Goal: Book appointment/travel/reservation

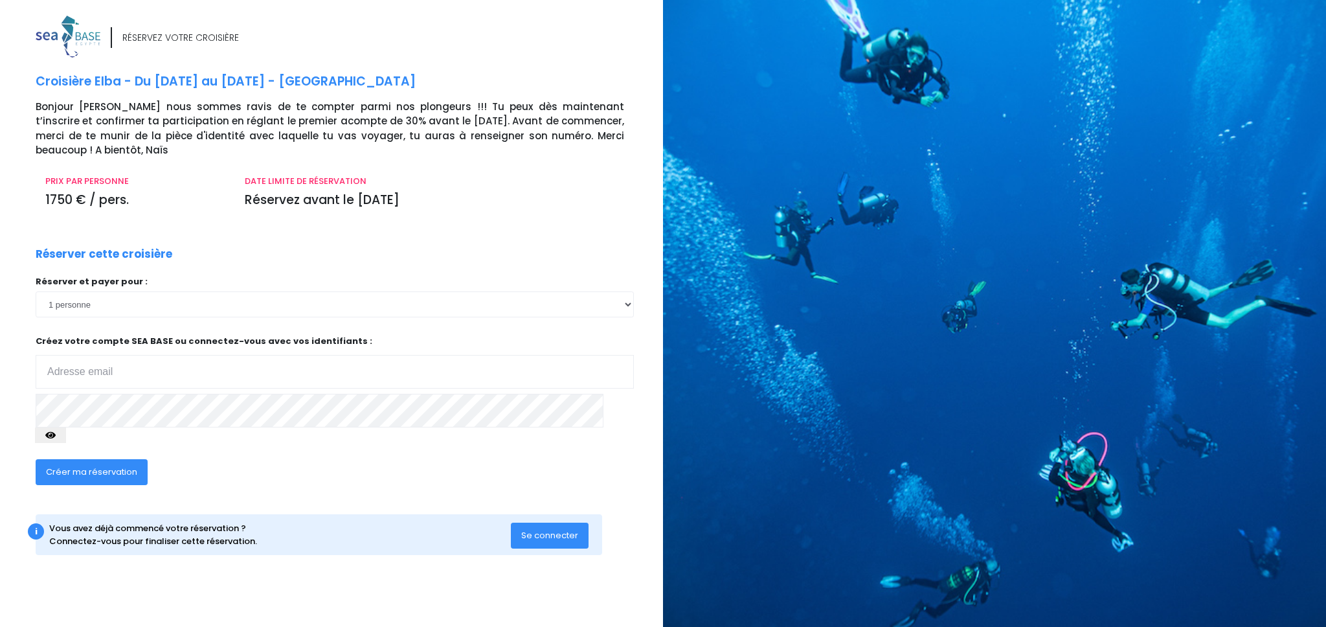
type input "cmp.modelage@wanadoo.fr"
click at [56, 435] on icon "button" at bounding box center [50, 435] width 10 height 0
click at [565, 529] on span "Se connecter" at bounding box center [549, 535] width 57 height 12
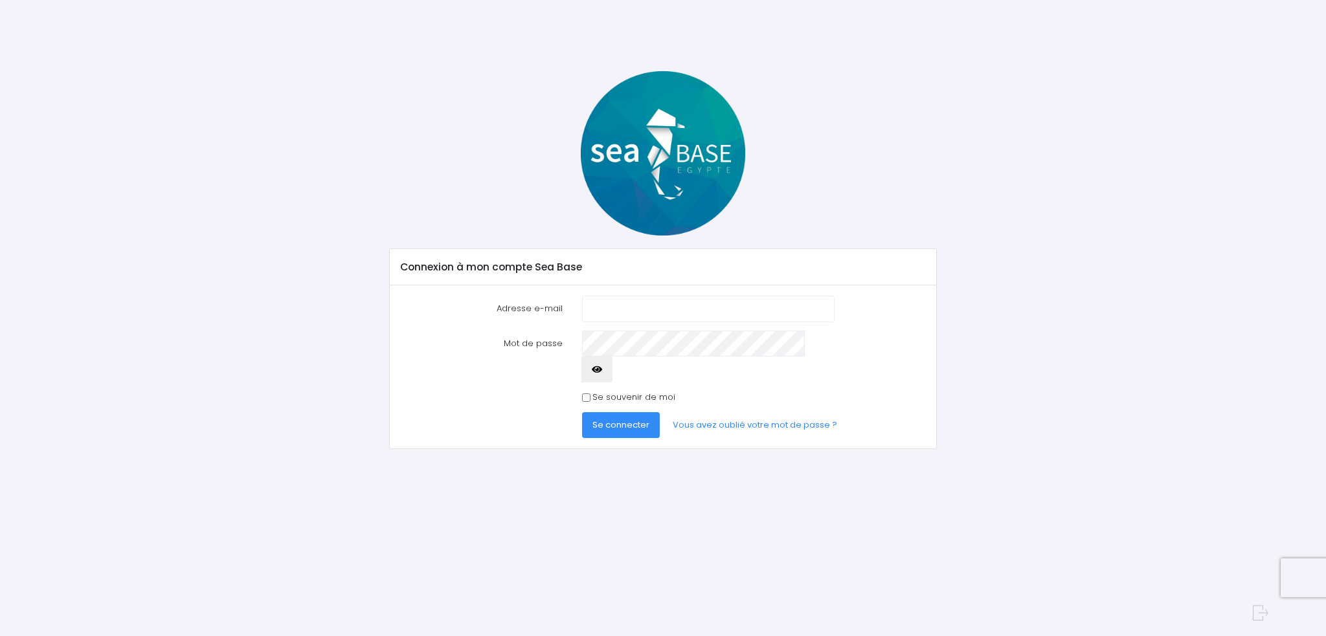
type input "cmp.modelage@wanadoo.fr"
click at [585, 394] on input "Se souvenir de moi" at bounding box center [586, 398] width 8 height 8
checkbox input "true"
click at [610, 419] on span "Se connecter" at bounding box center [620, 425] width 57 height 12
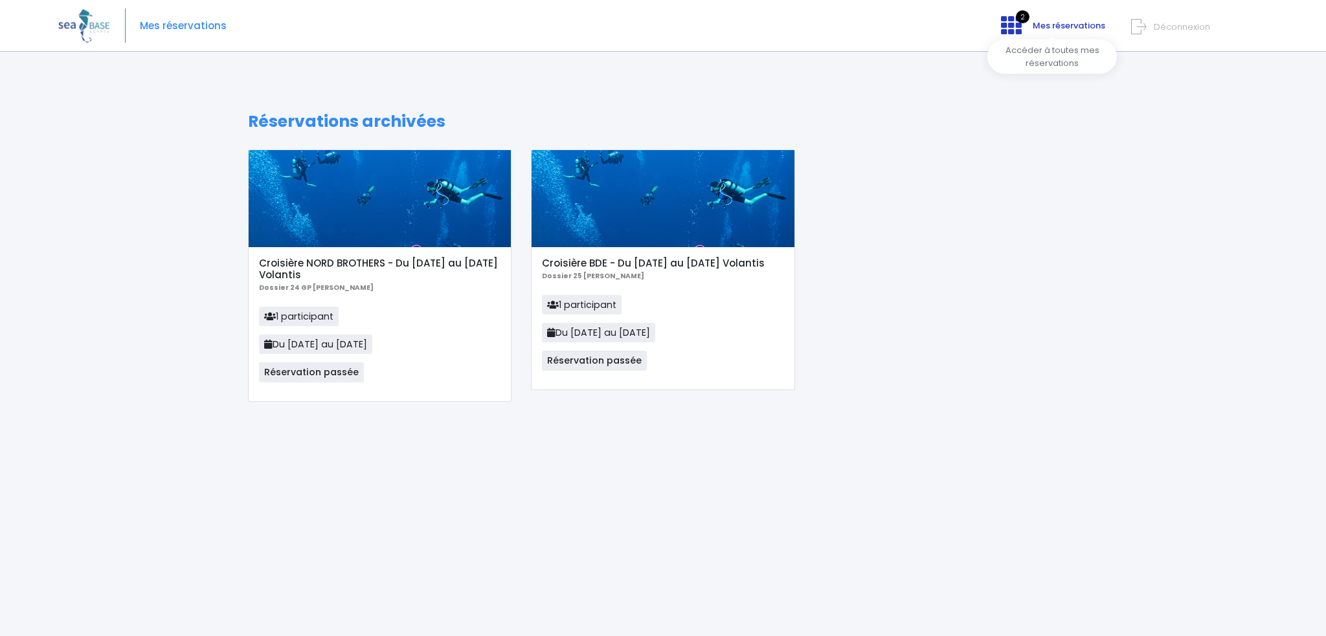
click at [1055, 24] on span "Mes réservations" at bounding box center [1069, 25] width 73 height 12
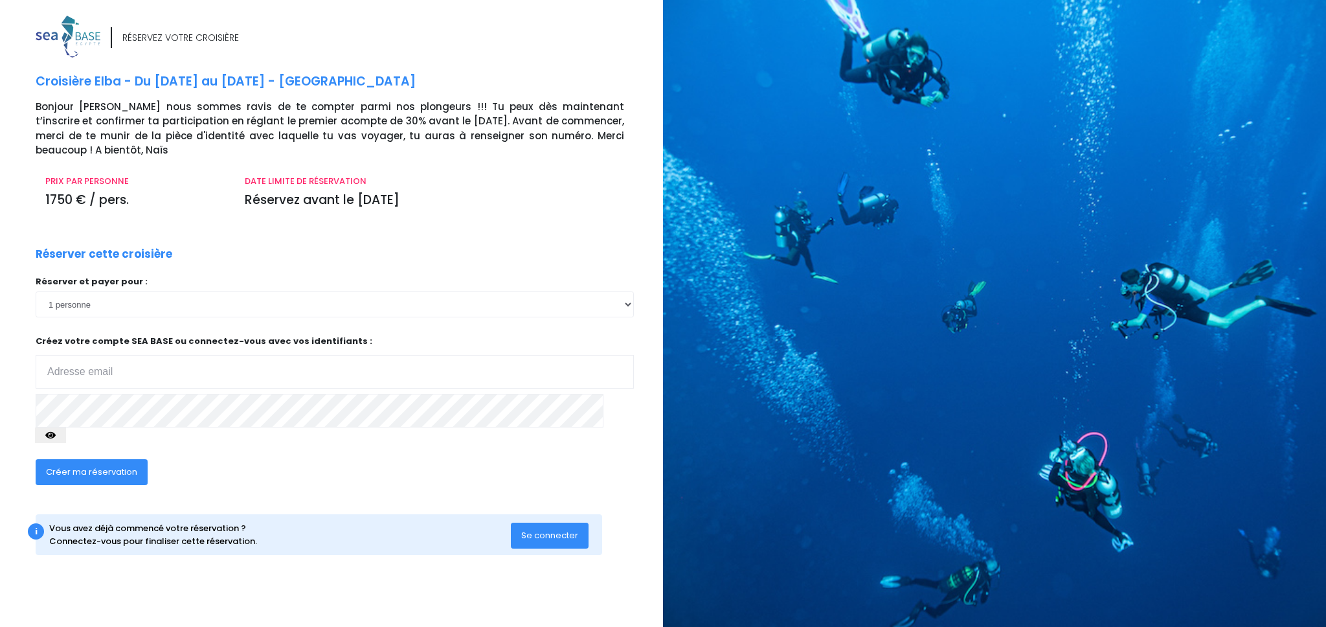
type input "[EMAIL_ADDRESS][DOMAIN_NAME]"
click at [82, 466] on span "Créer ma réservation" at bounding box center [91, 472] width 91 height 12
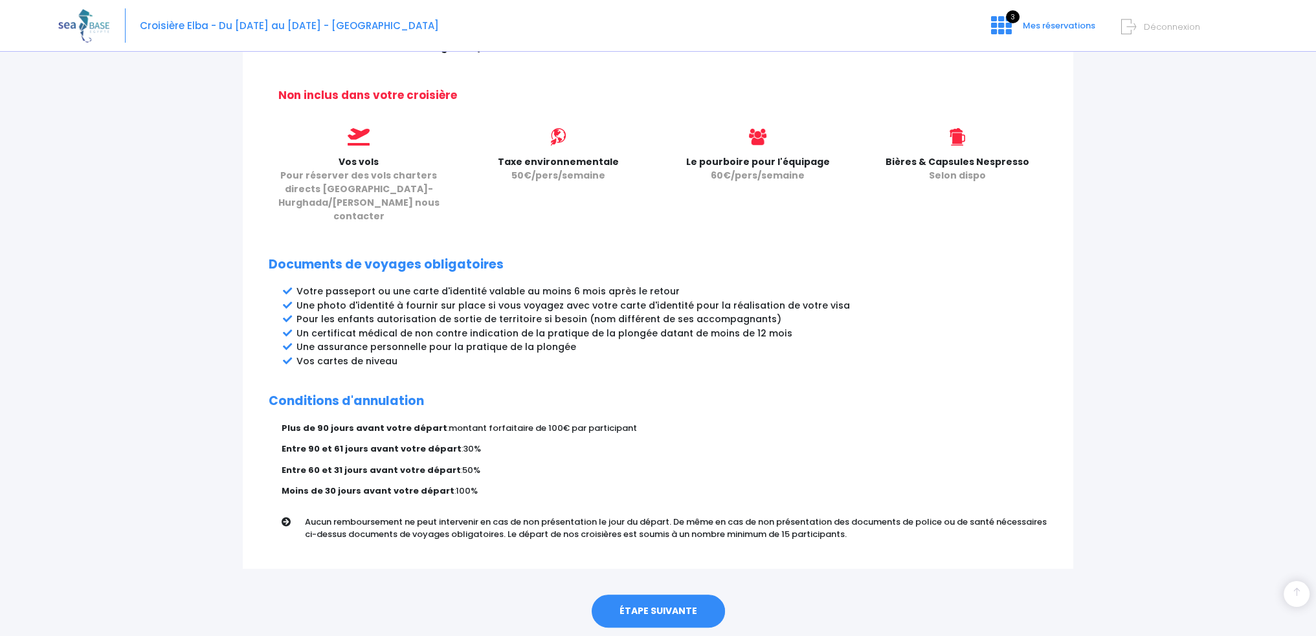
scroll to position [534, 0]
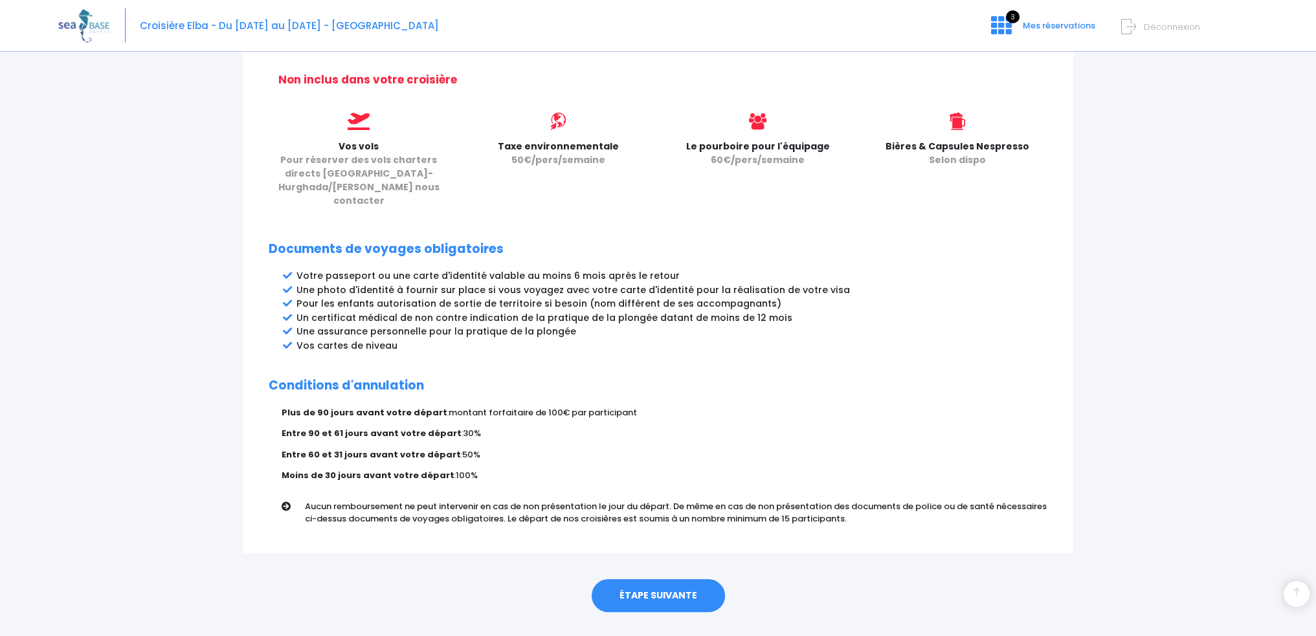
click at [649, 579] on link "ÉTAPE SUIVANTE" at bounding box center [658, 596] width 133 height 34
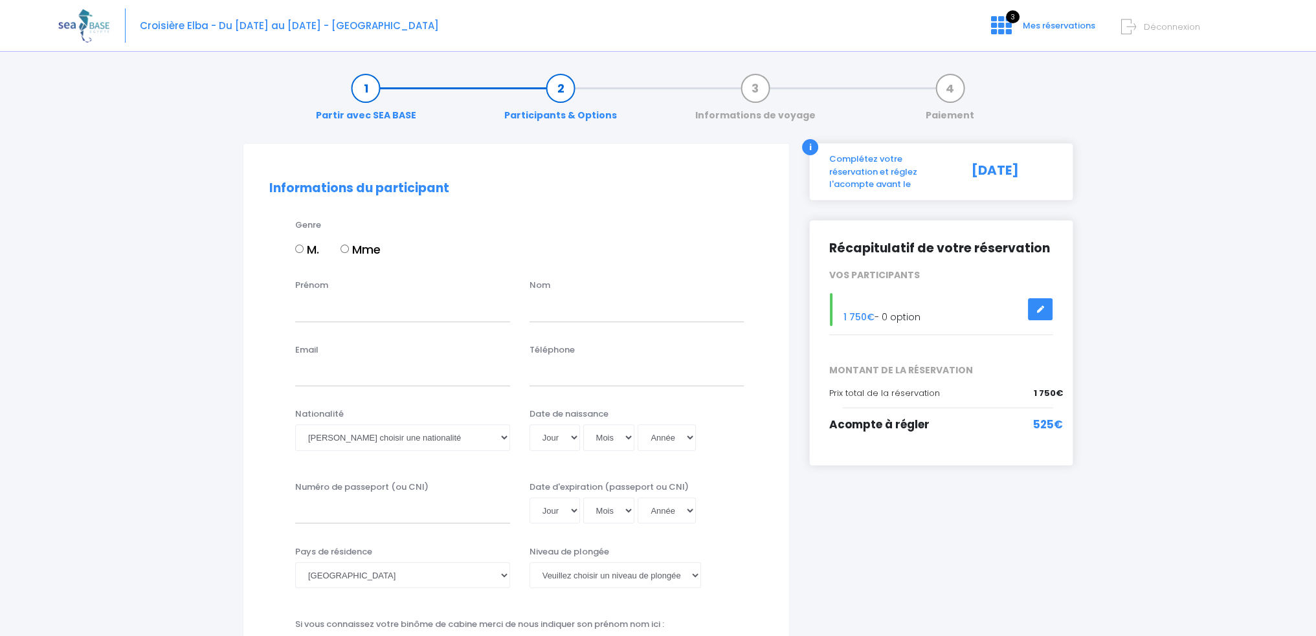
click at [297, 248] on input "M." at bounding box center [299, 249] width 8 height 8
radio input "true"
click at [313, 286] on label "Prénom" at bounding box center [311, 285] width 33 height 13
click at [313, 296] on input "Prénom" at bounding box center [402, 309] width 215 height 26
type input "GEORGES"
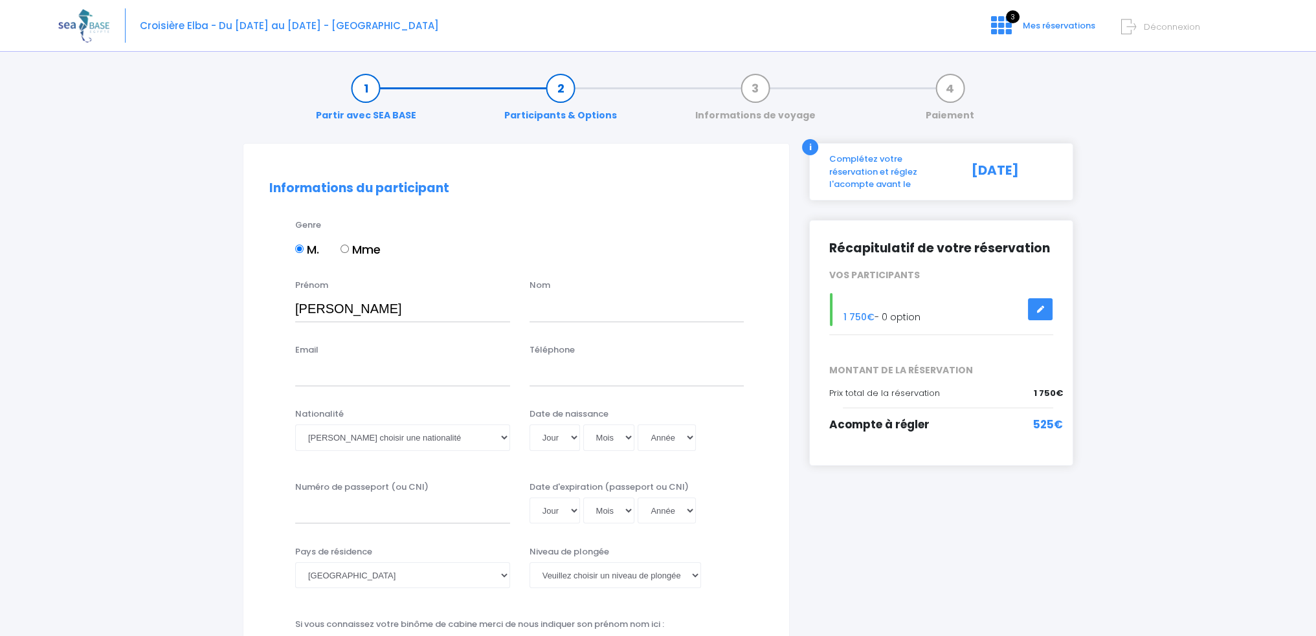
type input "PERRUCHOT"
type input "cmp.modelage@wanadoo.fr"
type input "0631436652"
click at [504, 438] on select "Veuillez choisir une nationalité Afghane Albanaise Algerienne Allemande America…" at bounding box center [402, 438] width 215 height 26
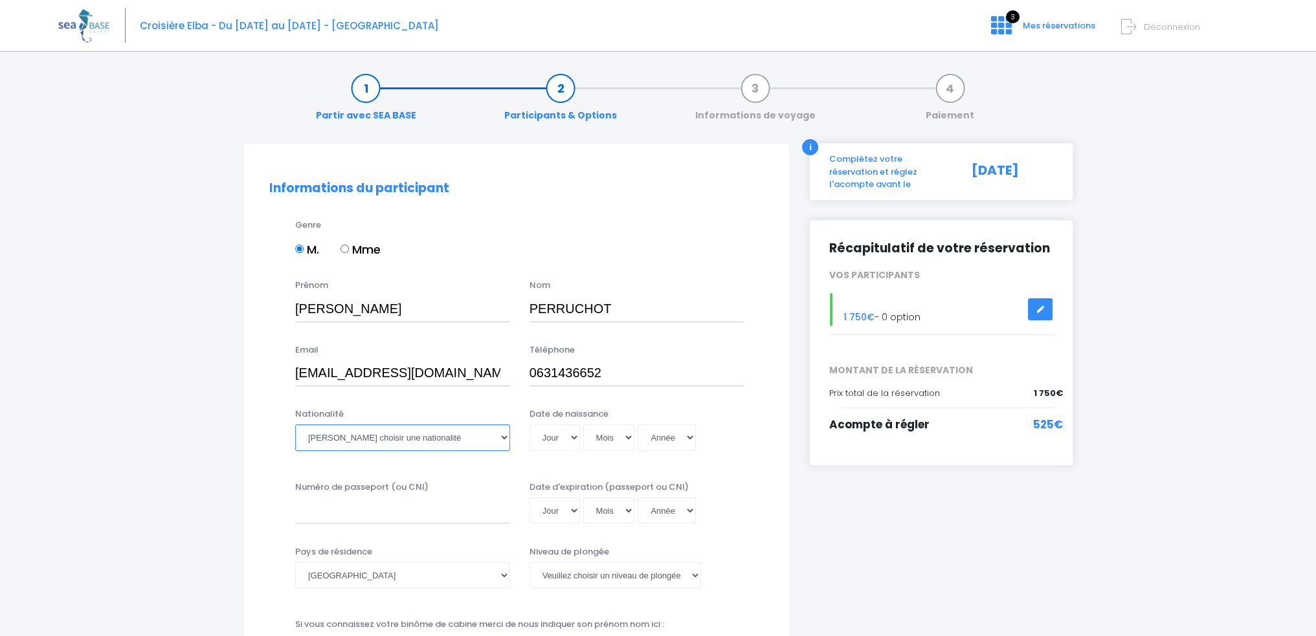
select select "Française"
click at [295, 425] on select "Veuillez choisir une nationalité Afghane Albanaise Algerienne Allemande America…" at bounding box center [402, 438] width 215 height 26
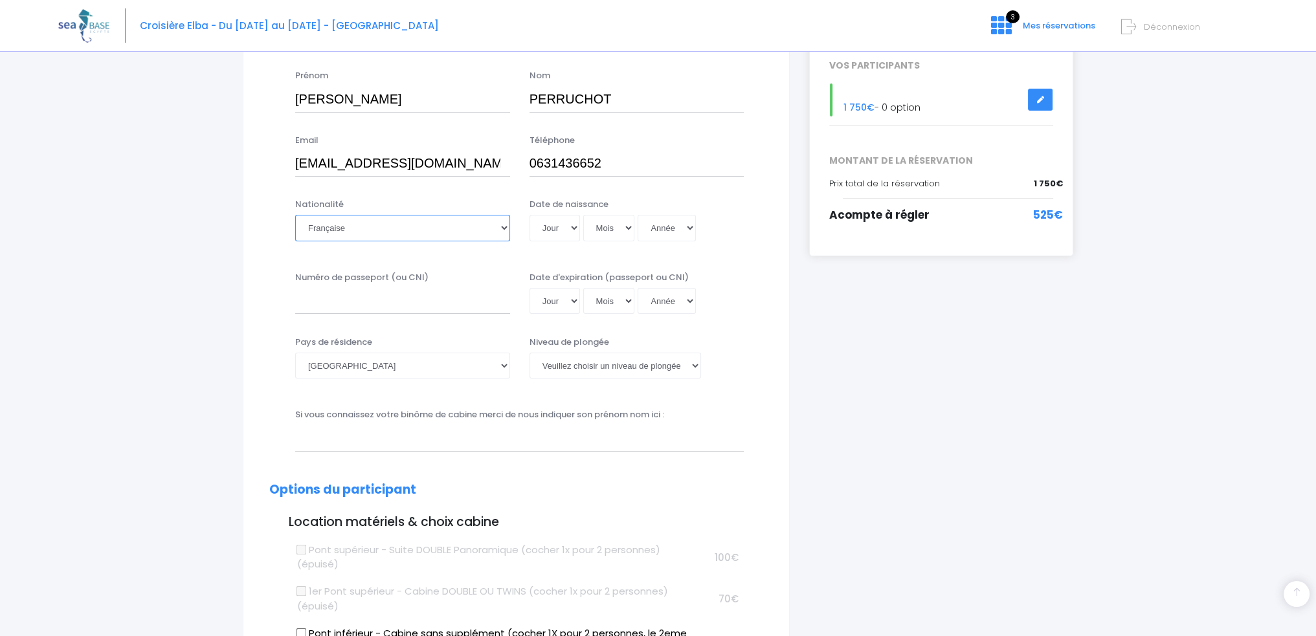
scroll to position [259, 0]
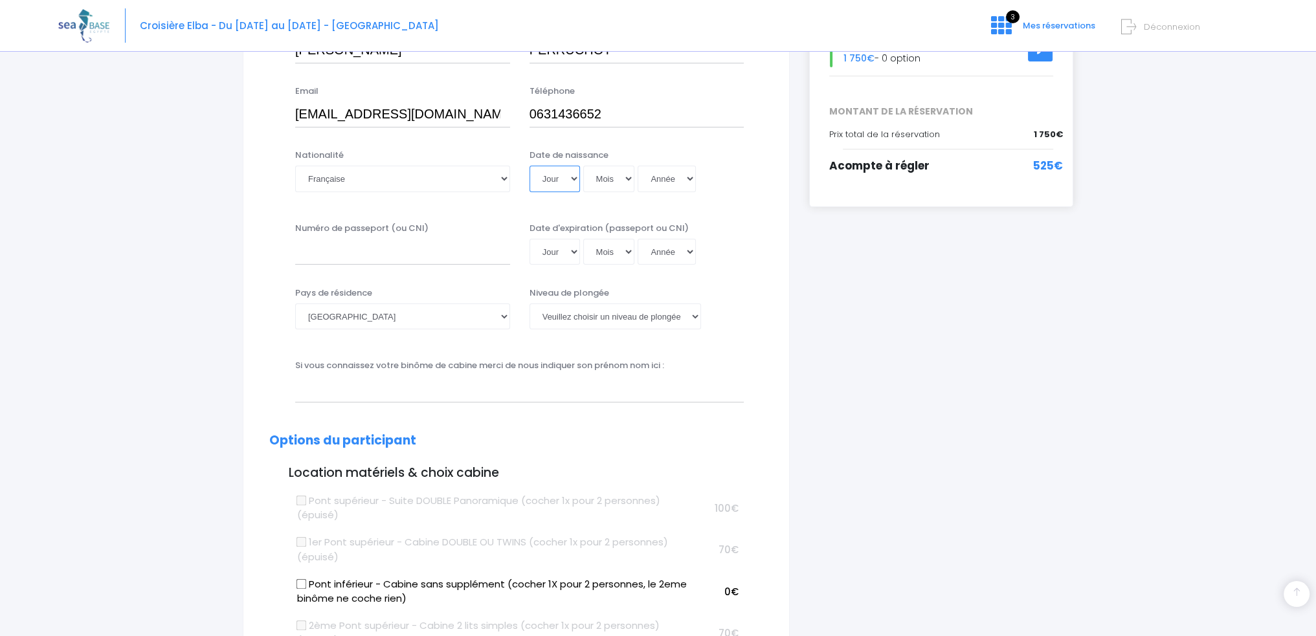
click at [574, 177] on select "Jour 01 02 03 04 05 06 07 08 09 10 11 12 13 14 15 16 17 18 19 20 21 22 23 24 25…" at bounding box center [555, 179] width 51 height 26
select select "21"
click at [530, 166] on select "Jour 01 02 03 04 05 06 07 08 09 10 11 12 13 14 15 16 17 18 19 20 21 22 23 24 25…" at bounding box center [555, 179] width 51 height 26
click at [628, 178] on select "Mois 01 02 03 04 05 06 07 08 09 10 11 12" at bounding box center [609, 179] width 52 height 26
select select "01"
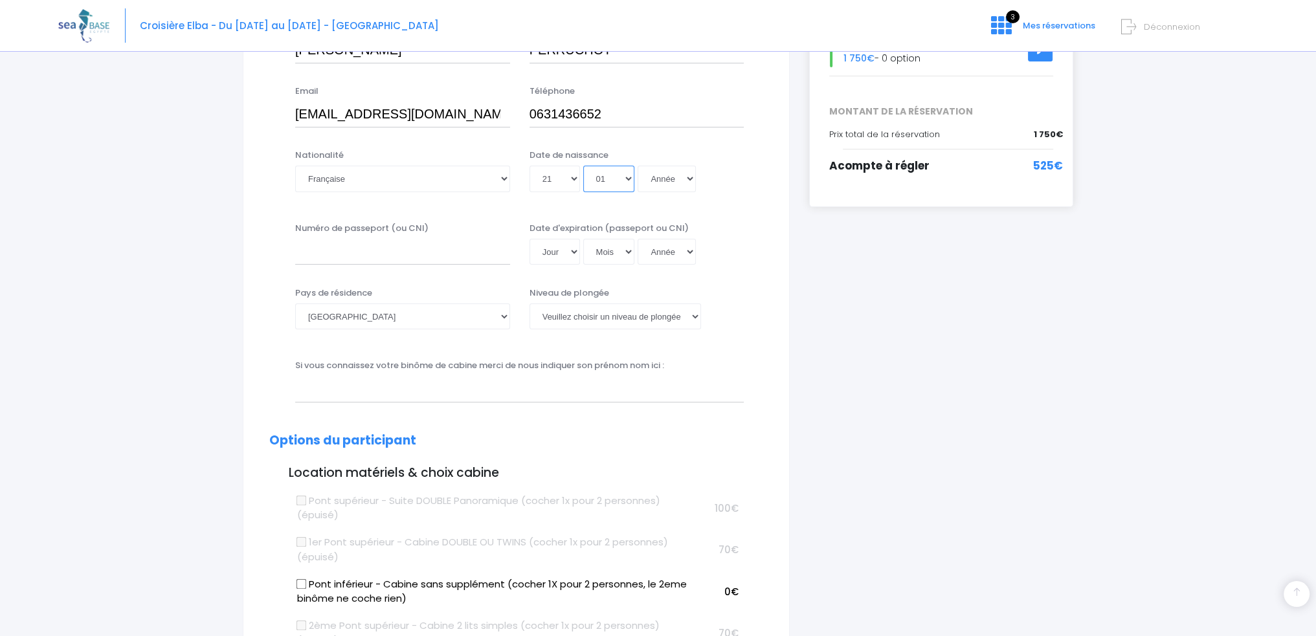
click at [583, 166] on select "Mois 01 02 03 04 05 06 07 08 09 10 11 12" at bounding box center [609, 179] width 52 height 26
click at [687, 175] on select "Année 2045 2044 2043 2042 2041 2040 2039 2038 2037 2036 2035 2034 2033 2032 203…" at bounding box center [667, 179] width 58 height 26
select select "1971"
click at [638, 166] on select "Année 2045 2044 2043 2042 2041 2040 2039 2038 2037 2036 2035 2034 2033 2032 203…" at bounding box center [667, 179] width 58 height 26
type input "1971-01-21"
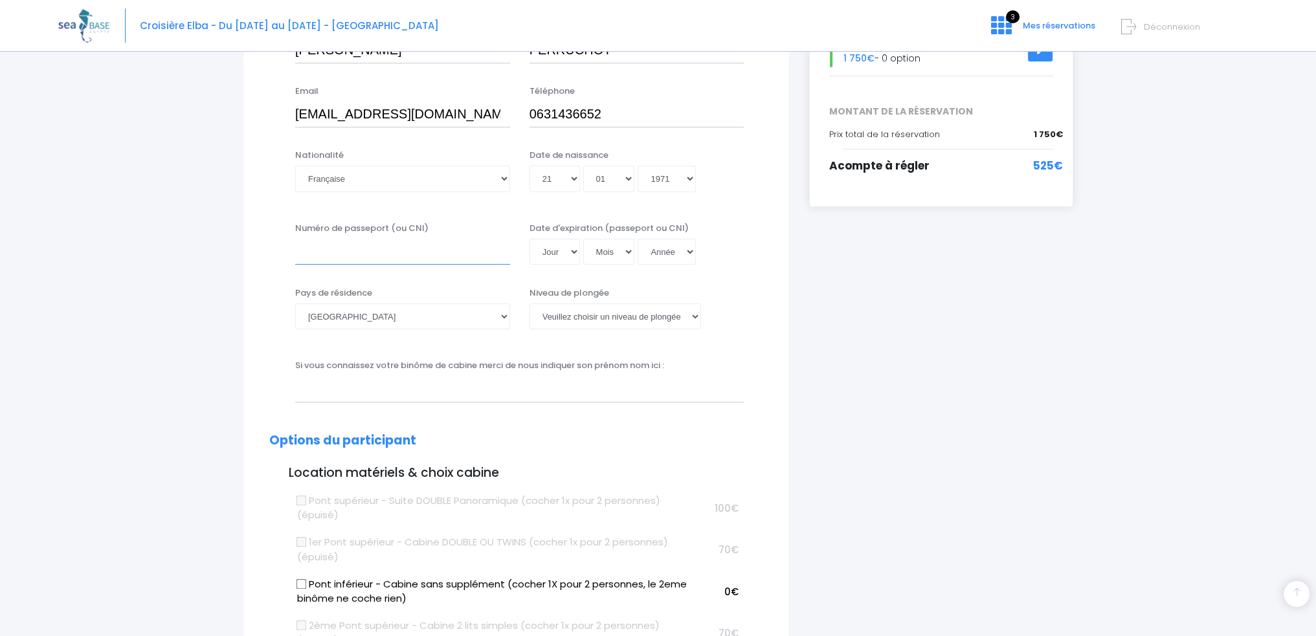
click at [324, 252] on input "Numéro de passeport (ou CNI)" at bounding box center [402, 252] width 215 height 26
type input "24EC34130"
click at [570, 251] on select "Jour 01 02 03 04 05 06 07 08 09 10 11 12 13 14 15 16 17 18 19 20 21 22 23 24 25…" at bounding box center [555, 252] width 51 height 26
select select "16"
click at [530, 239] on select "Jour 01 02 03 04 05 06 07 08 09 10 11 12 13 14 15 16 17 18 19 20 21 22 23 24 25…" at bounding box center [555, 252] width 51 height 26
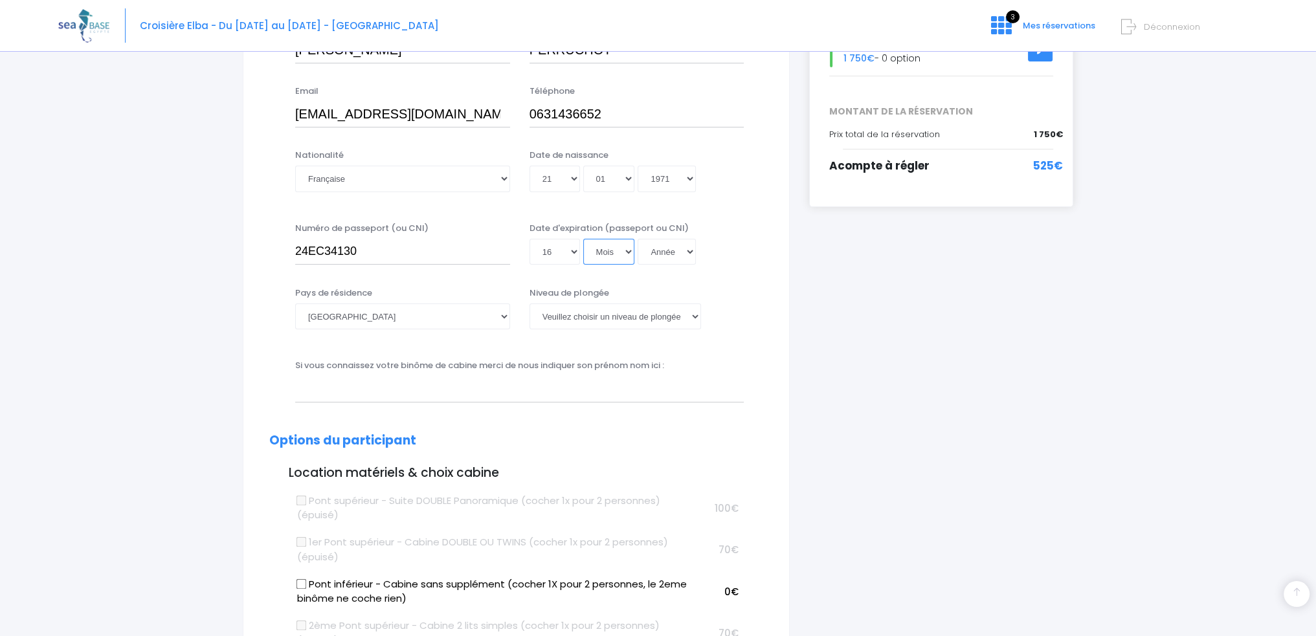
click at [627, 251] on select "Mois 01 02 03 04 05 06 07 08 09 10 11 12" at bounding box center [609, 252] width 52 height 26
select select "05"
click at [583, 239] on select "Mois 01 02 03 04 05 06 07 08 09 10 11 12" at bounding box center [609, 252] width 52 height 26
click at [688, 251] on select "Année 2045 2044 2043 2042 2041 2040 2039 2038 2037 2036 2035 2034 2033 2032 203…" at bounding box center [667, 252] width 58 height 26
select select "2034"
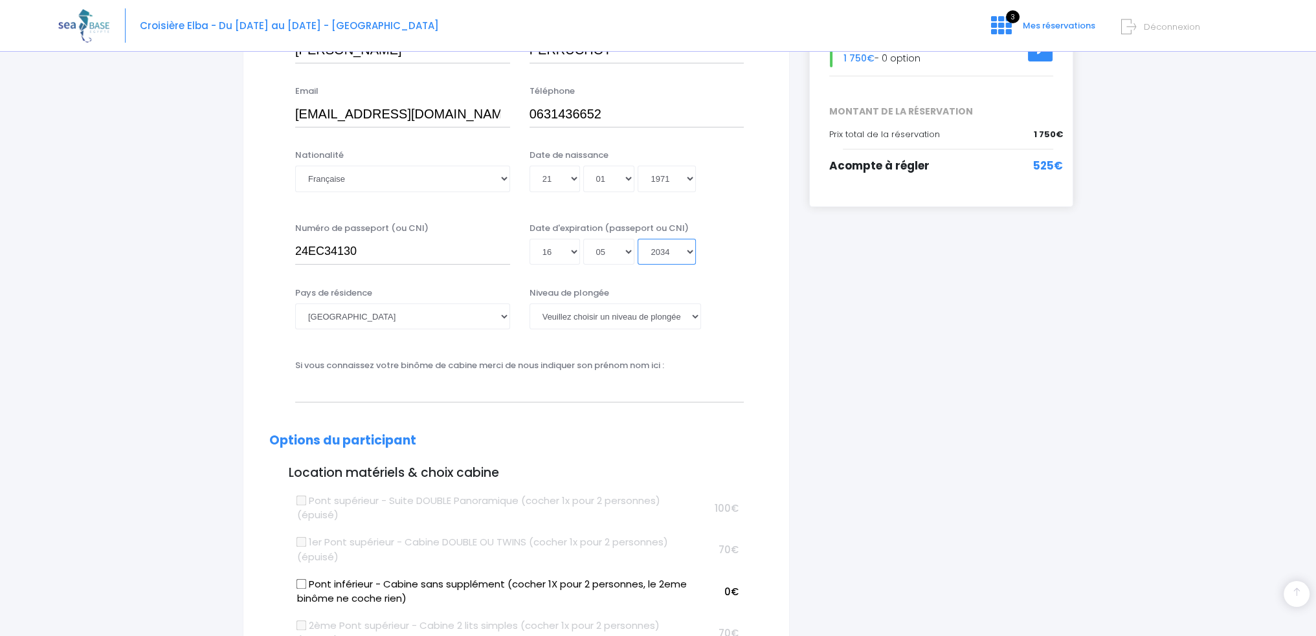
click at [638, 239] on select "Année 2045 2044 2043 2042 2041 2040 2039 2038 2037 2036 2035 2034 2033 2032 203…" at bounding box center [667, 252] width 58 height 26
type input "2034-05-16"
click at [269, 323] on div "Pays de résidence Afghanistan Afrique du Sud Albanie Algérie Allemagne Andorre …" at bounding box center [516, 317] width 513 height 60
click at [695, 316] on select "Veuillez choisir un niveau de plongée Non plongeur Junior OW diver Adventure OW…" at bounding box center [616, 317] width 172 height 26
click at [530, 304] on select "Veuillez choisir un niveau de plongée Non plongeur Junior OW diver Adventure OW…" at bounding box center [616, 317] width 172 height 26
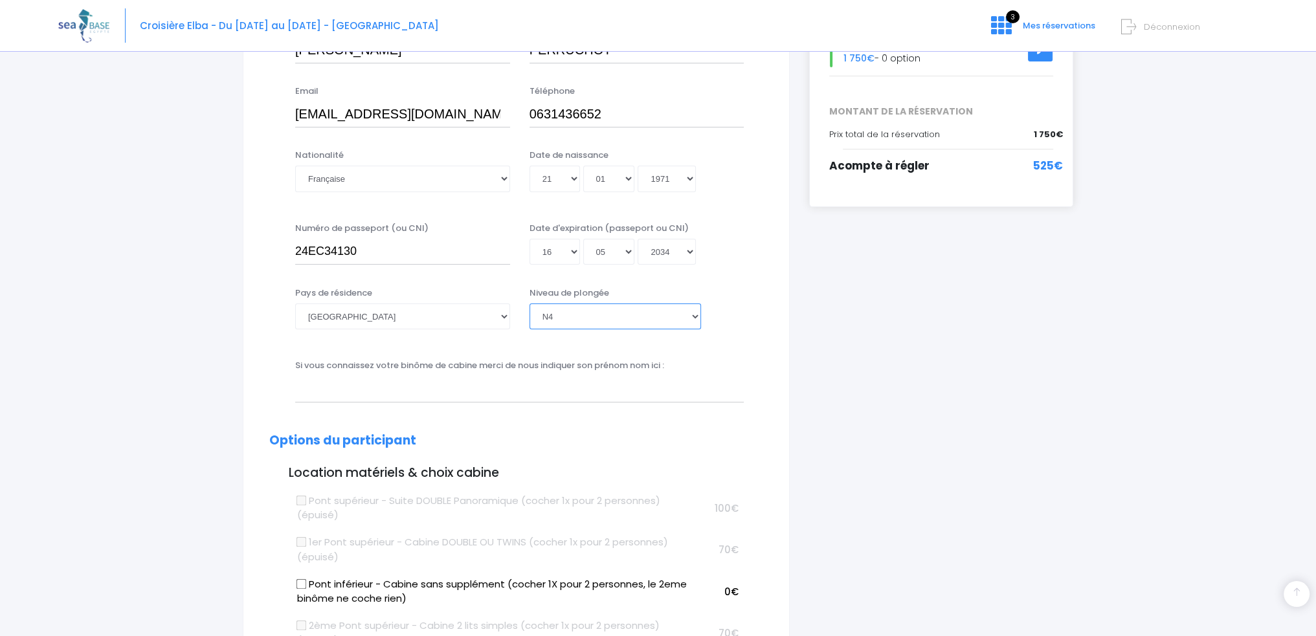
click at [693, 317] on select "Veuillez choisir un niveau de plongée Non plongeur Junior OW diver Adventure OW…" at bounding box center [616, 317] width 172 height 26
click at [530, 304] on select "Veuillez choisir un niveau de plongée Non plongeur Junior OW diver Adventure OW…" at bounding box center [616, 317] width 172 height 26
click at [695, 315] on select "Veuillez choisir un niveau de plongée Non plongeur Junior OW diver Adventure OW…" at bounding box center [616, 317] width 172 height 26
select select "N4"
click at [530, 304] on select "Veuillez choisir un niveau de plongée Non plongeur Junior OW diver Adventure OW…" at bounding box center [616, 317] width 172 height 26
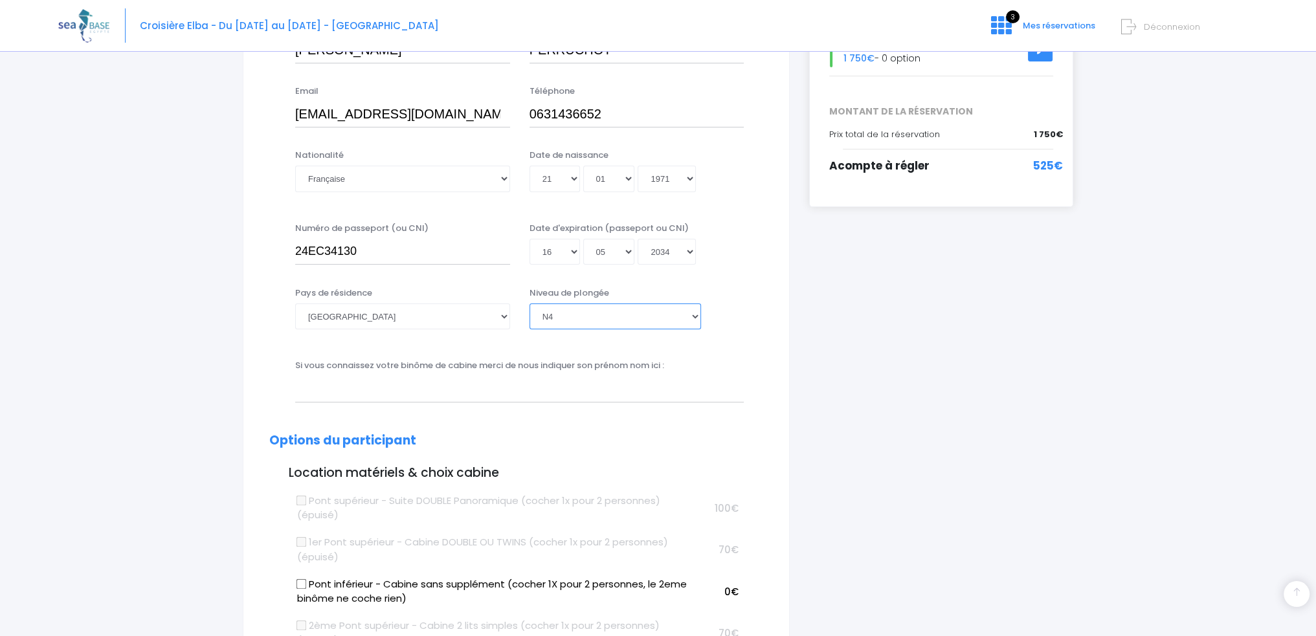
click at [697, 318] on select "Veuillez choisir un niveau de plongée Non plongeur Junior OW diver Adventure OW…" at bounding box center [616, 317] width 172 height 26
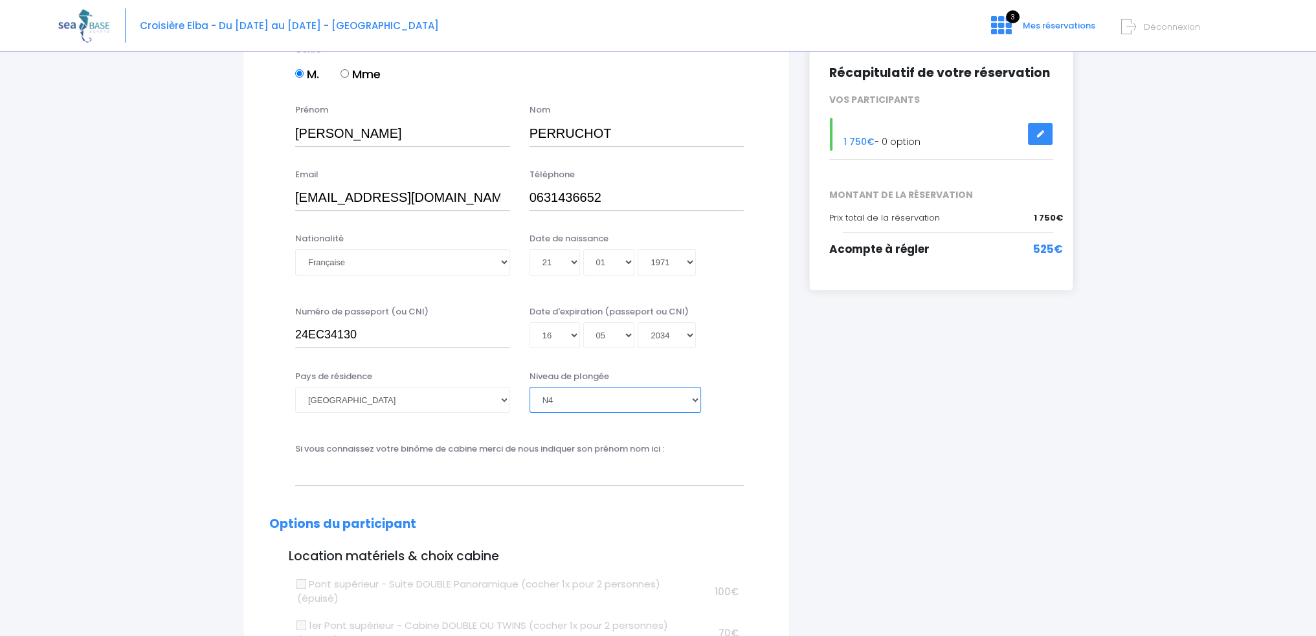
scroll to position [129, 0]
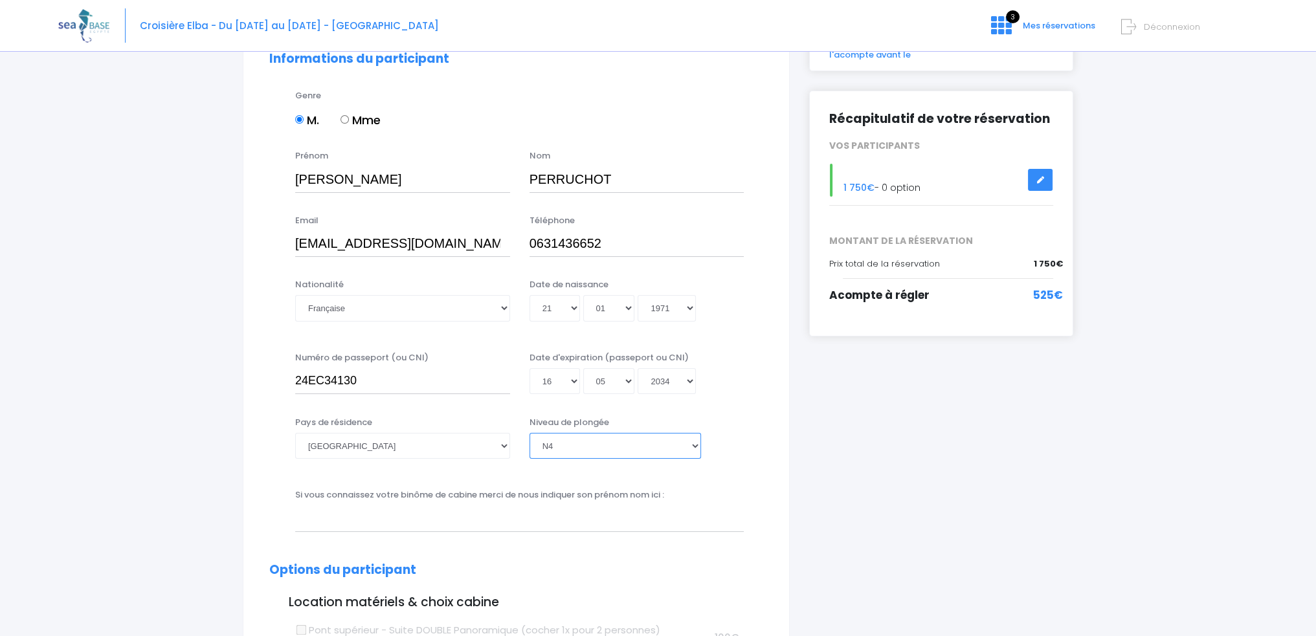
click at [697, 442] on select "Veuillez choisir un niveau de plongée Non plongeur Junior OW diver Adventure OW…" at bounding box center [616, 446] width 172 height 26
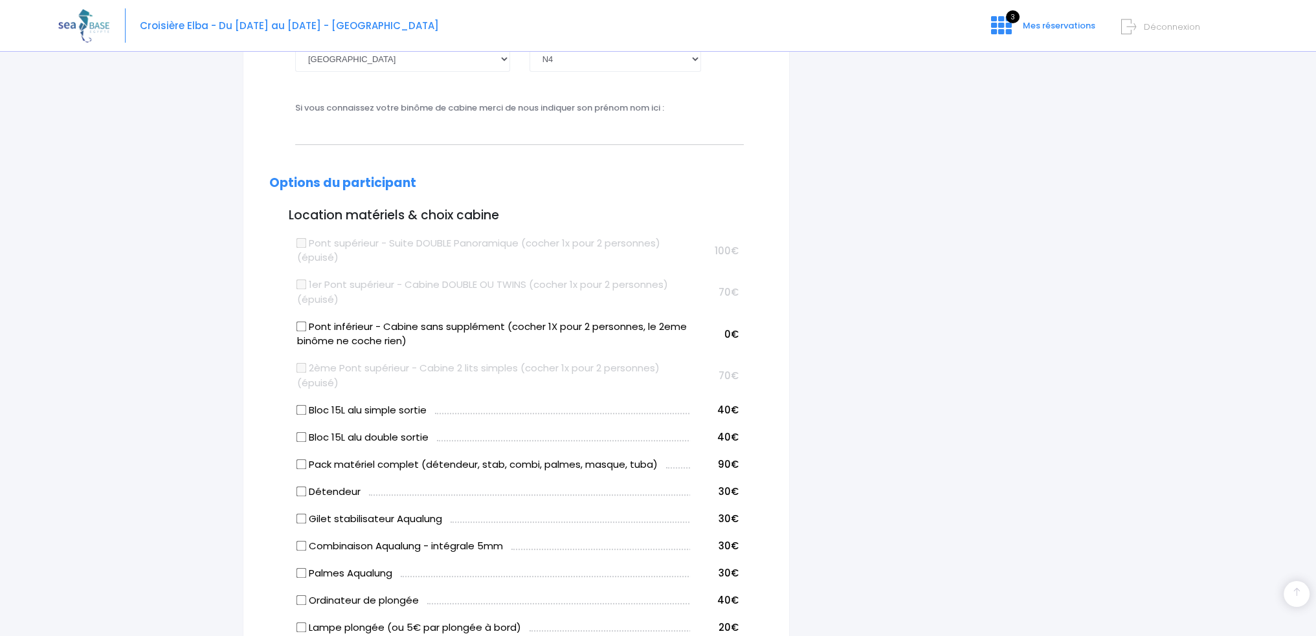
scroll to position [518, 0]
click at [300, 434] on input "Bloc 15L alu double sortie" at bounding box center [302, 436] width 10 height 10
checkbox input "true"
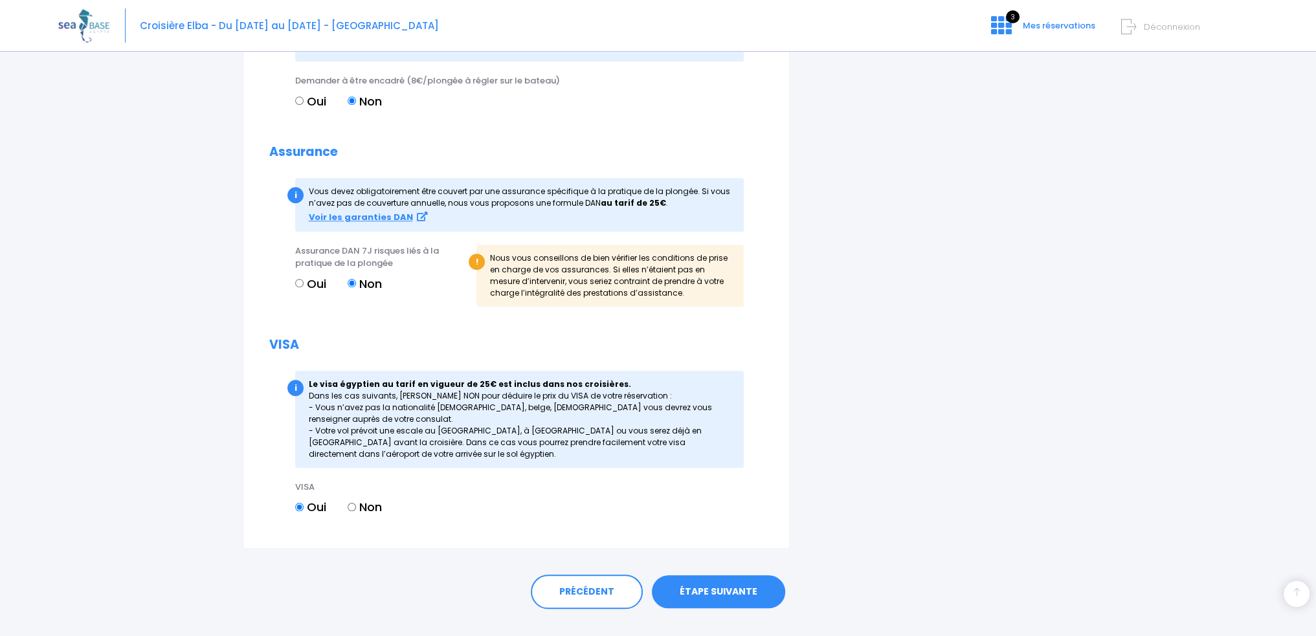
scroll to position [1470, 0]
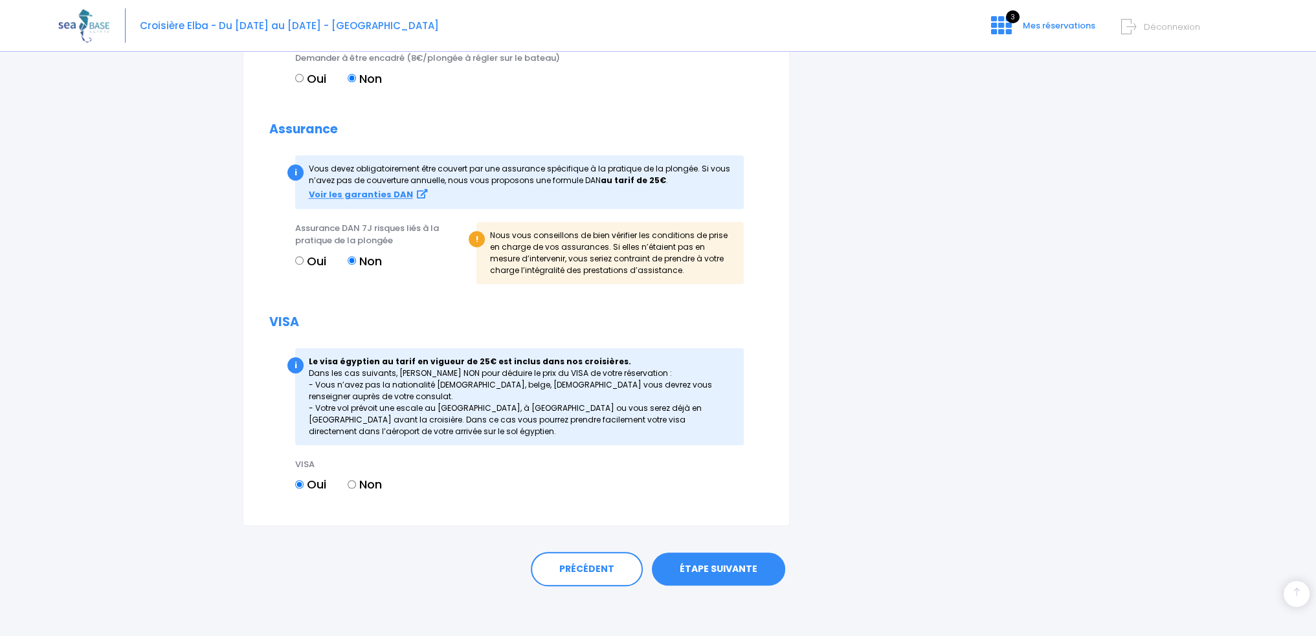
click at [699, 565] on link "ÉTAPE SUIVANTE" at bounding box center [718, 570] width 133 height 34
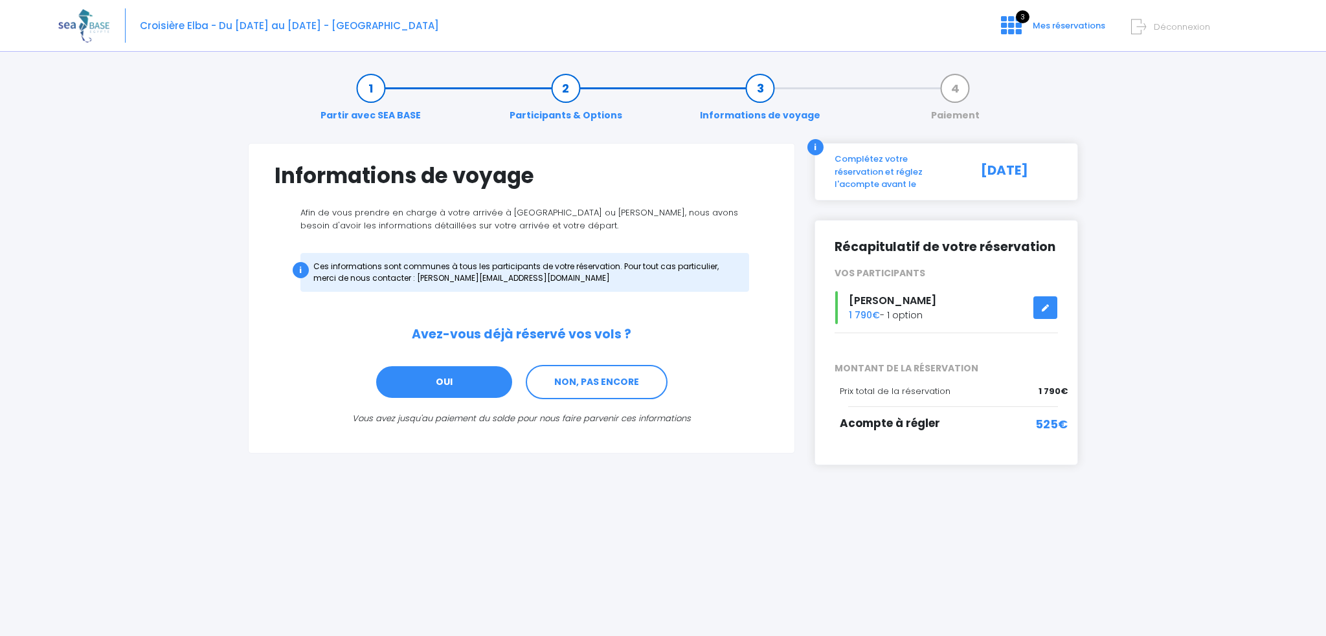
click at [428, 379] on link "OUI" at bounding box center [444, 382] width 139 height 35
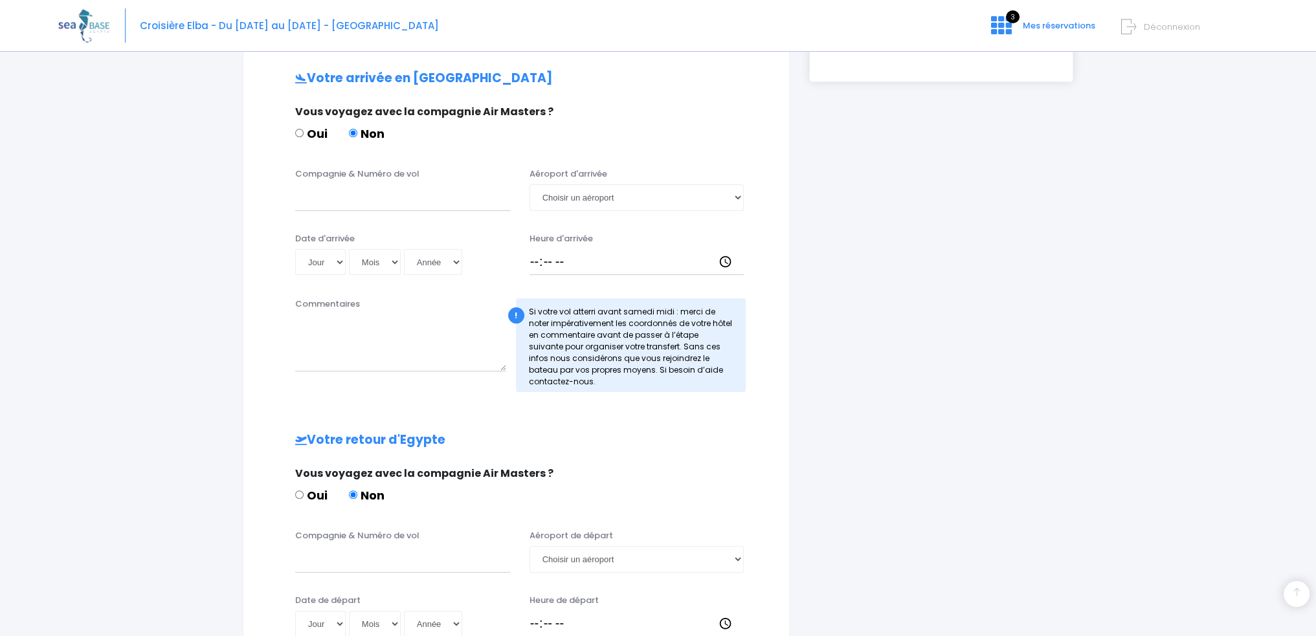
scroll to position [388, 0]
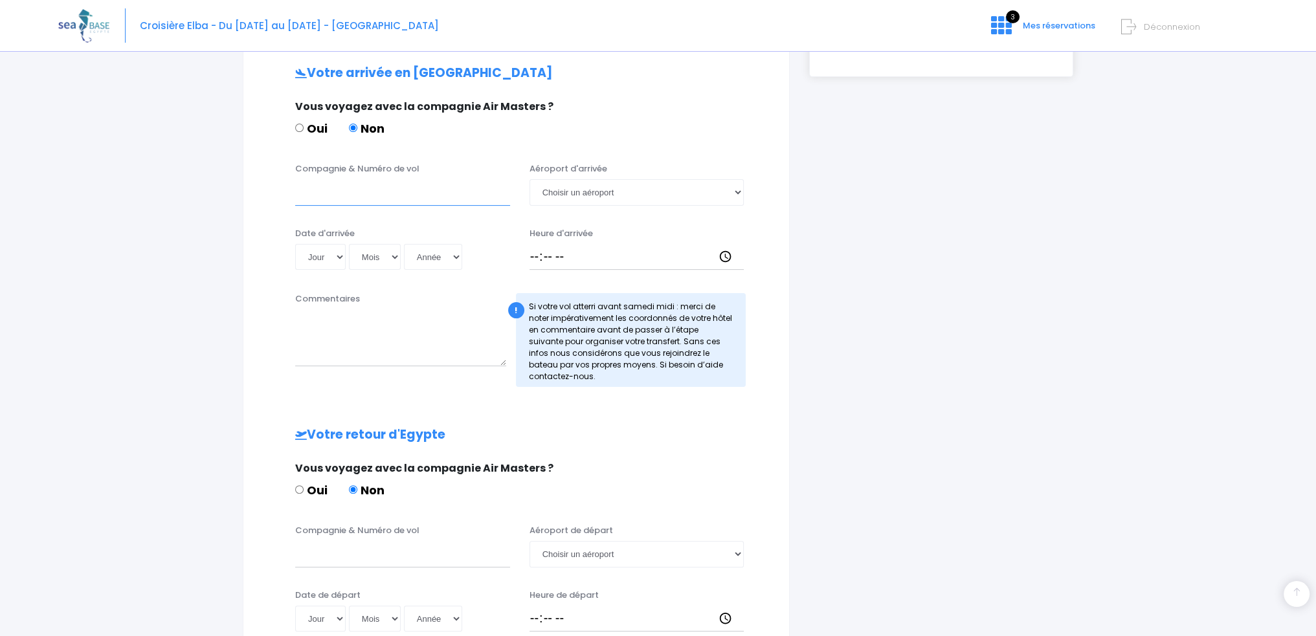
click at [313, 189] on input "Compagnie & Numéro de vol" at bounding box center [402, 192] width 215 height 26
type input "EasyJet U24471"
click at [339, 255] on select "Jour 01 02 03 04 05 06 07 08 09 10 11 12 13 14 15 16 17 18 19 20 21 22 23 24 25…" at bounding box center [320, 257] width 51 height 26
select select "30"
click at [295, 244] on select "Jour 01 02 03 04 05 06 07 08 09 10 11 12 13 14 15 16 17 18 19 20 21 22 23 24 25…" at bounding box center [320, 257] width 51 height 26
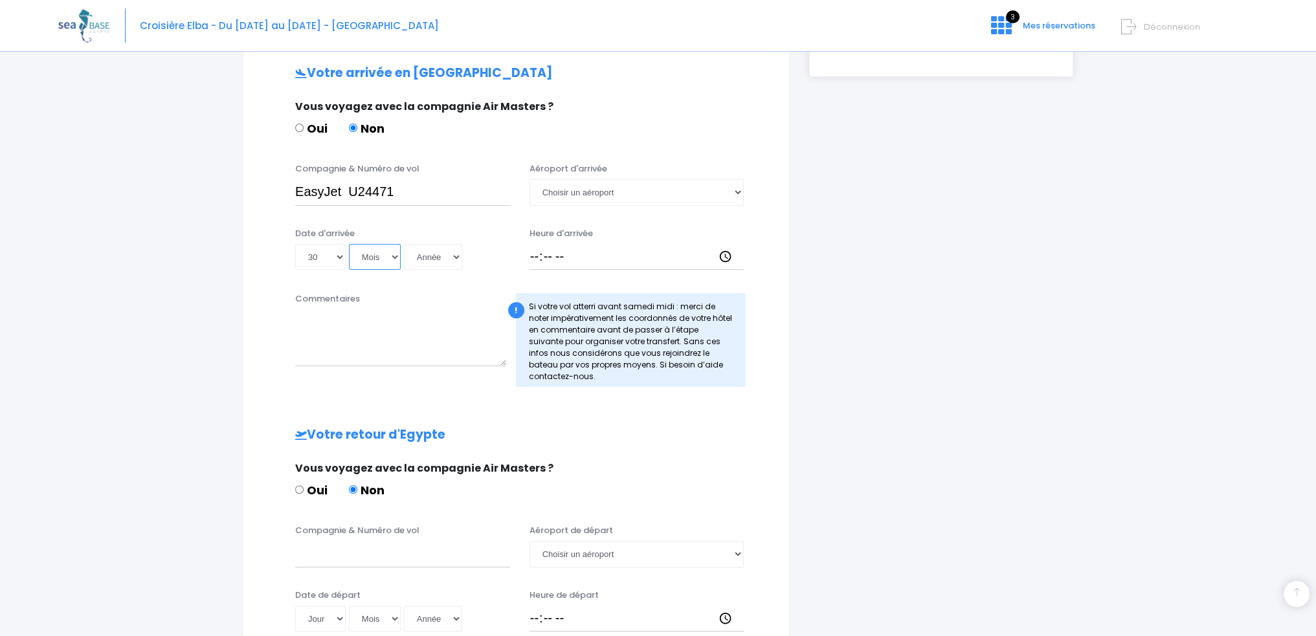
click at [396, 254] on select "Mois 01 02 03 04 05 06 07 08 09 10 11 12" at bounding box center [375, 257] width 52 height 26
select select "05"
click at [349, 244] on select "Mois 01 02 03 04 05 06 07 08 09 10 11 12" at bounding box center [375, 257] width 52 height 26
click at [455, 254] on select "Année 2045 2044 2043 2042 2041 2040 2039 2038 2037 2036 2035 2034 2033 2032 203…" at bounding box center [433, 257] width 58 height 26
select select "2026"
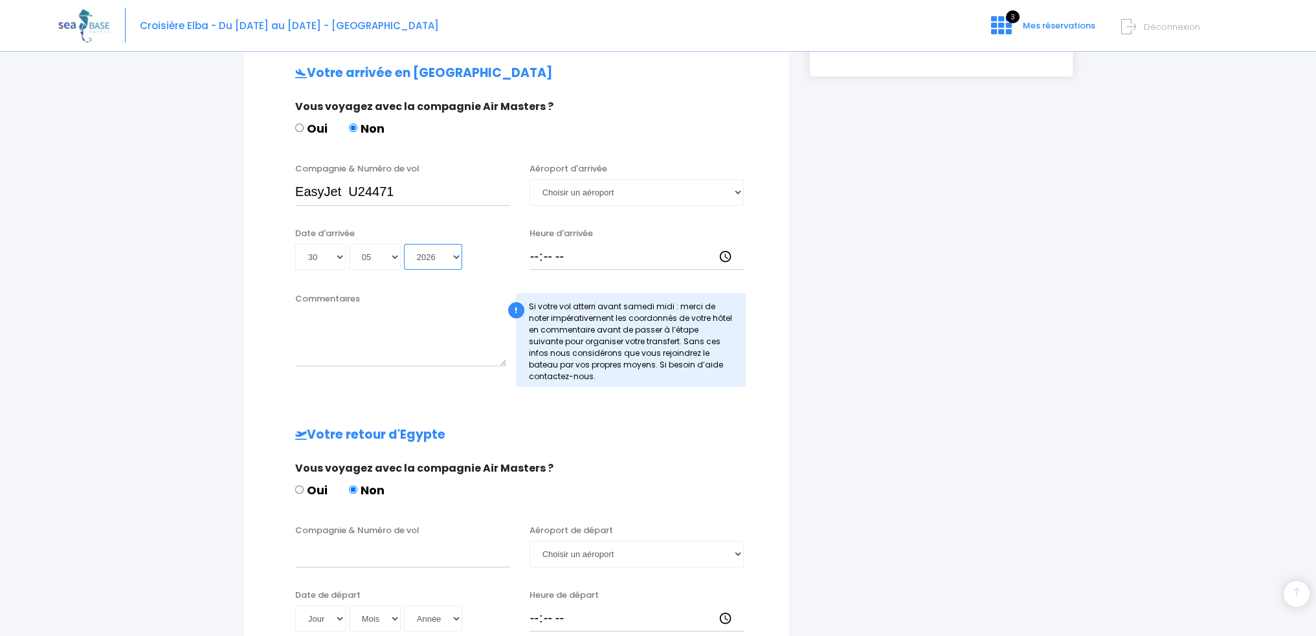
click at [404, 244] on select "Année 2045 2044 2043 2042 2041 2040 2039 2038 2037 2036 2035 2034 2033 2032 203…" at bounding box center [433, 257] width 58 height 26
type input "2026-05-30"
click at [541, 249] on input "Heure d'arrivée" at bounding box center [637, 257] width 215 height 26
type input "19:30"
click at [738, 188] on select "Choisir un aéroport Hurghada Marsa Alam" at bounding box center [637, 192] width 215 height 26
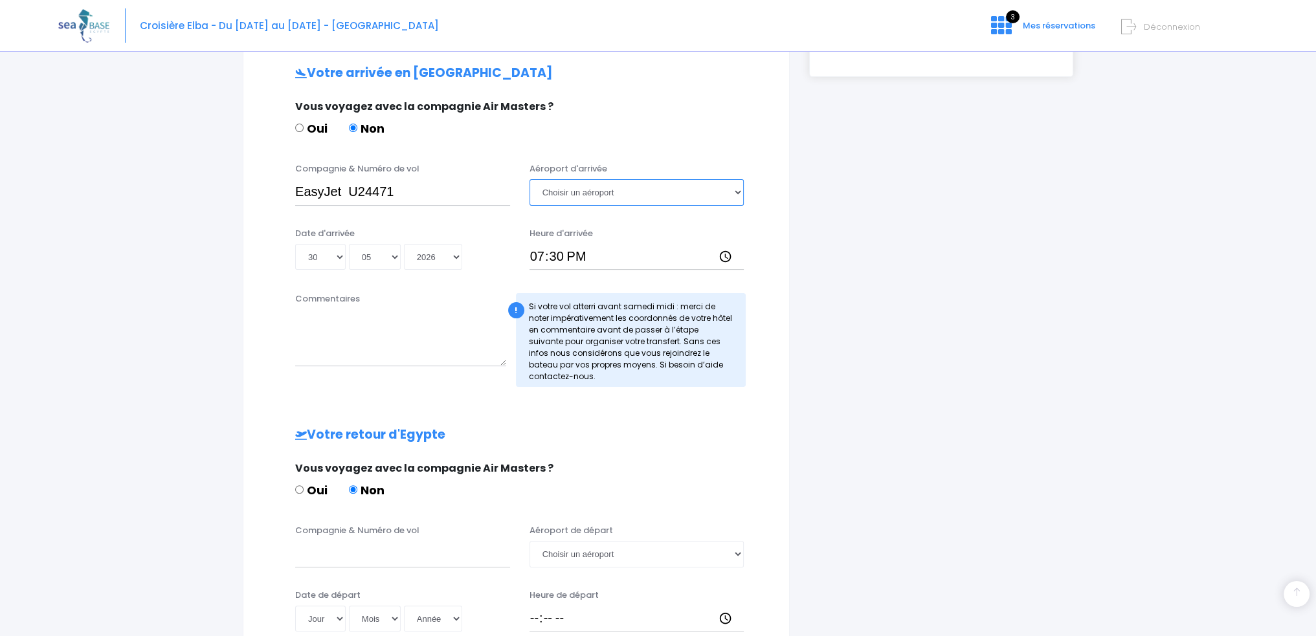
select select "Hurghada"
click at [530, 179] on select "Choisir un aéroport Hurghada Marsa Alam" at bounding box center [637, 192] width 215 height 26
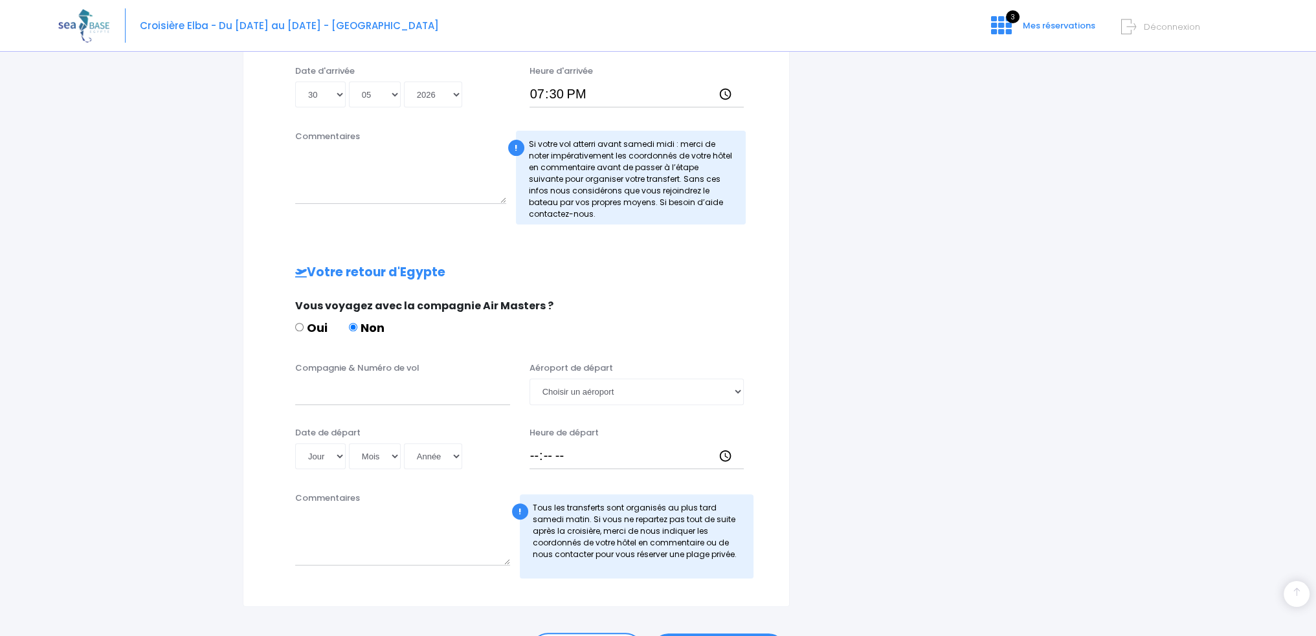
scroll to position [583, 0]
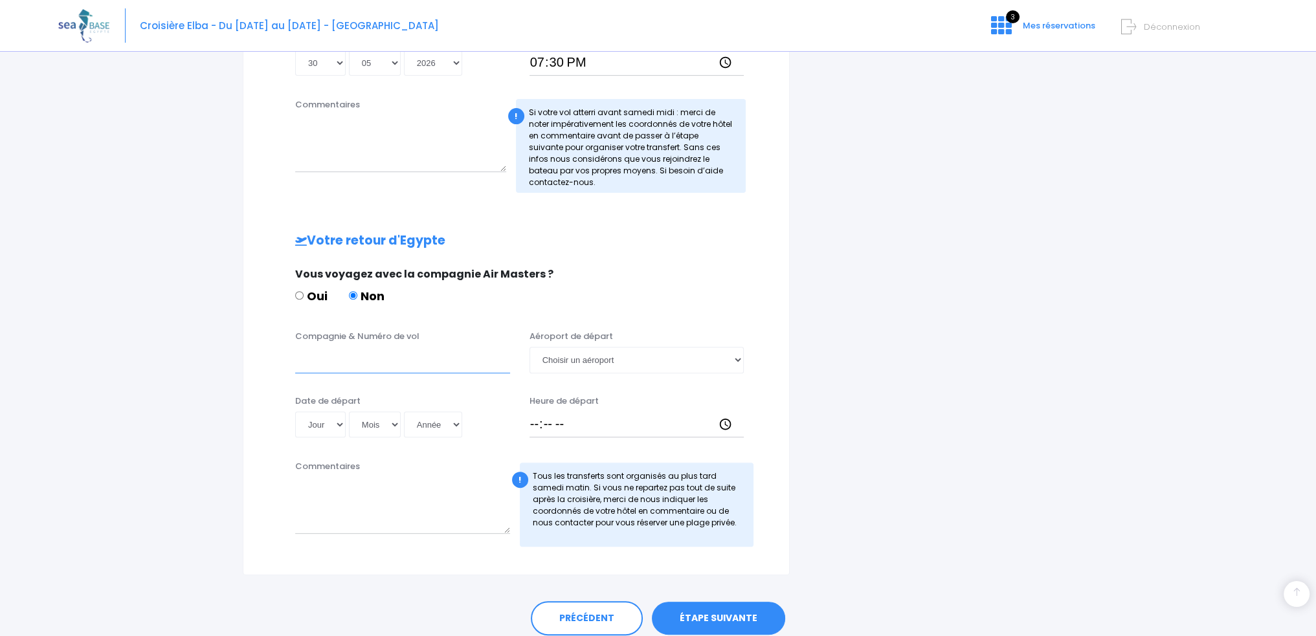
click at [315, 354] on input "Compagnie & Numéro de vol" at bounding box center [402, 360] width 215 height 26
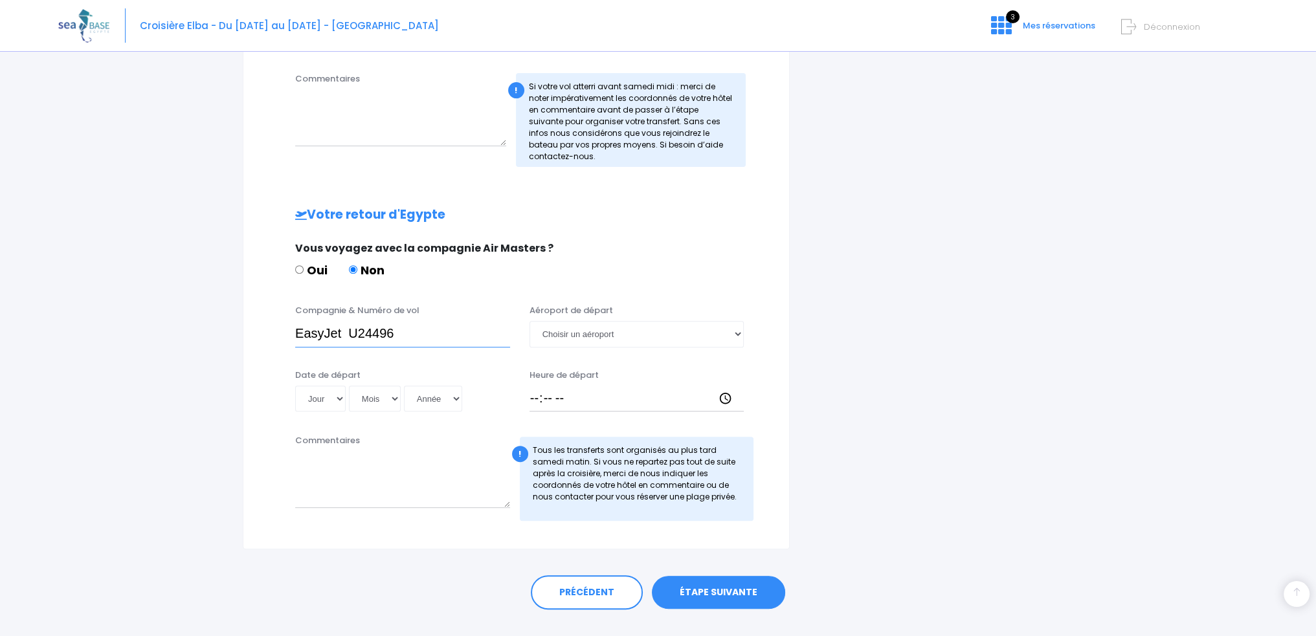
scroll to position [632, 0]
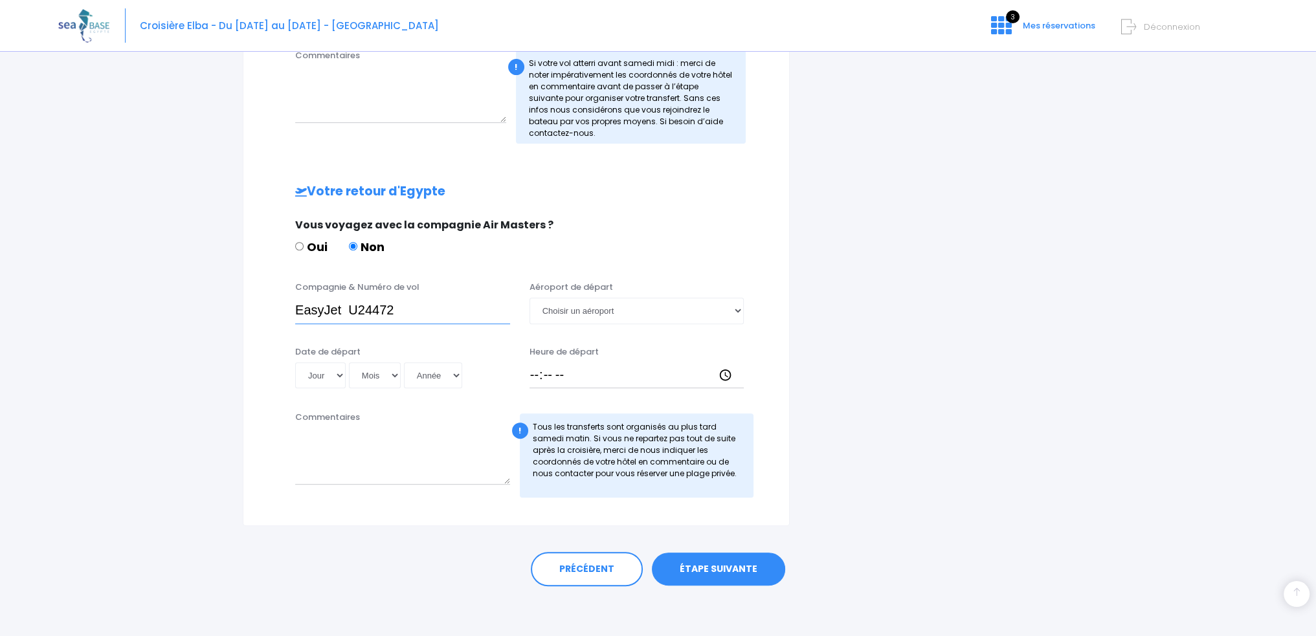
type input "EasyJet U24472"
click at [339, 373] on select "Jour 01 02 03 04 05 06 07 08 09 10 11 12 13 14 15 16 17 18 19 20 21 22 23 24 25…" at bounding box center [320, 376] width 51 height 26
select select "06"
click at [295, 363] on select "Jour 01 02 03 04 05 06 07 08 09 10 11 12 13 14 15 16 17 18 19 20 21 22 23 24 25…" at bounding box center [320, 376] width 51 height 26
click at [396, 375] on select "Mois 01 02 03 04 05 06 07 08 09 10 11 12" at bounding box center [375, 376] width 52 height 26
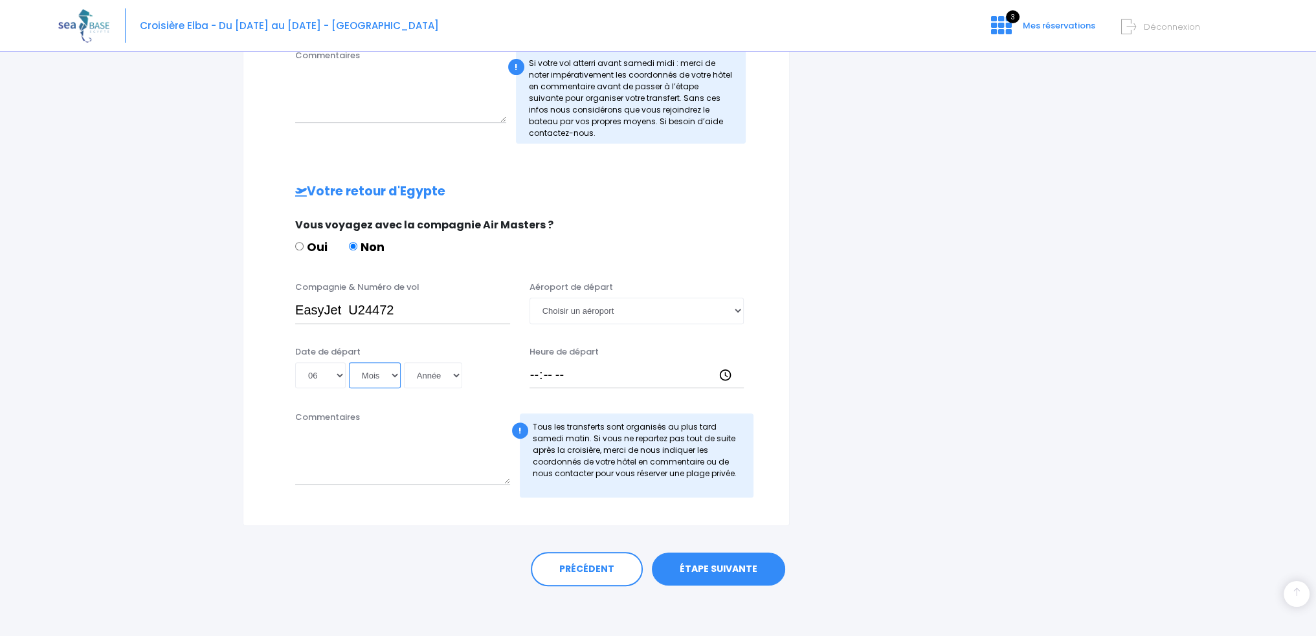
select select "06"
click at [349, 363] on select "Mois 01 02 03 04 05 06 07 08 09 10 11 12" at bounding box center [375, 376] width 52 height 26
click at [453, 372] on select "Année 2045 2044 2043 2042 2041 2040 2039 2038 2037 2036 2035 2034 2033 2032 203…" at bounding box center [433, 376] width 58 height 26
select select "2026"
click at [404, 363] on select "Année 2045 2044 2043 2042 2041 2040 2039 2038 2037 2036 2035 2034 2033 2032 203…" at bounding box center [433, 376] width 58 height 26
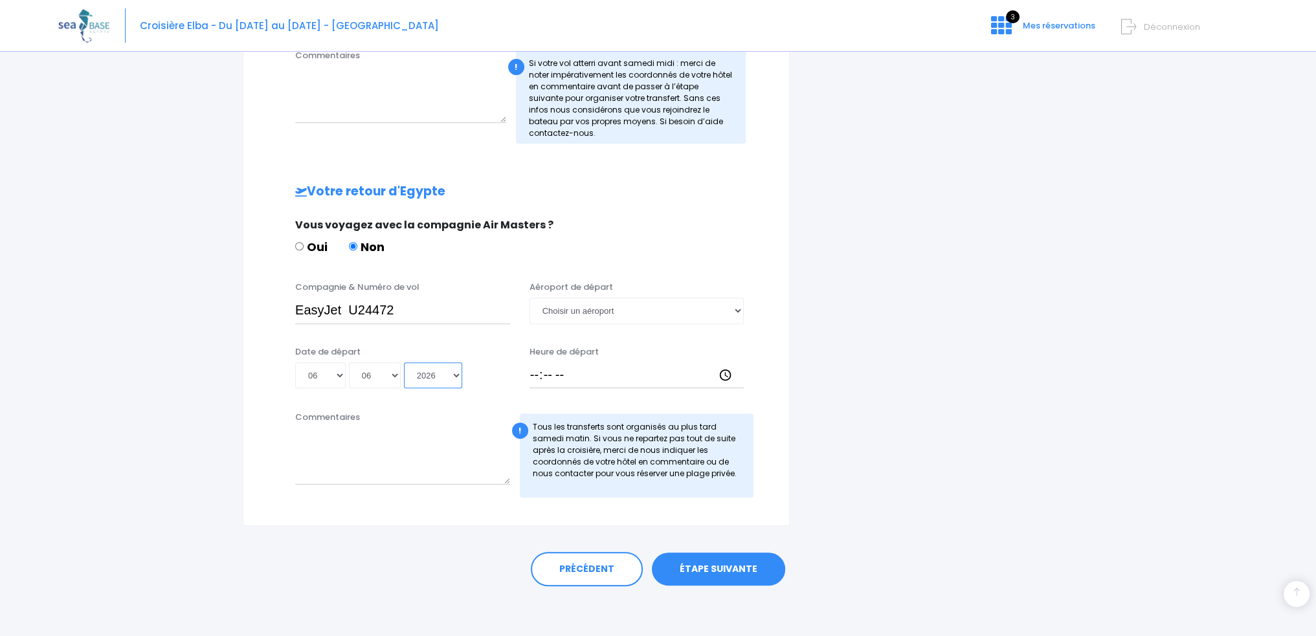
type input "2026-06-06"
click at [739, 308] on select "Choisir un aéroport Hurghada Marsa Alam" at bounding box center [637, 311] width 215 height 26
select select "Hurghada"
click at [530, 298] on select "Choisir un aéroport Hurghada Marsa Alam" at bounding box center [637, 311] width 215 height 26
click at [534, 372] on input "Heure de départ" at bounding box center [637, 376] width 215 height 26
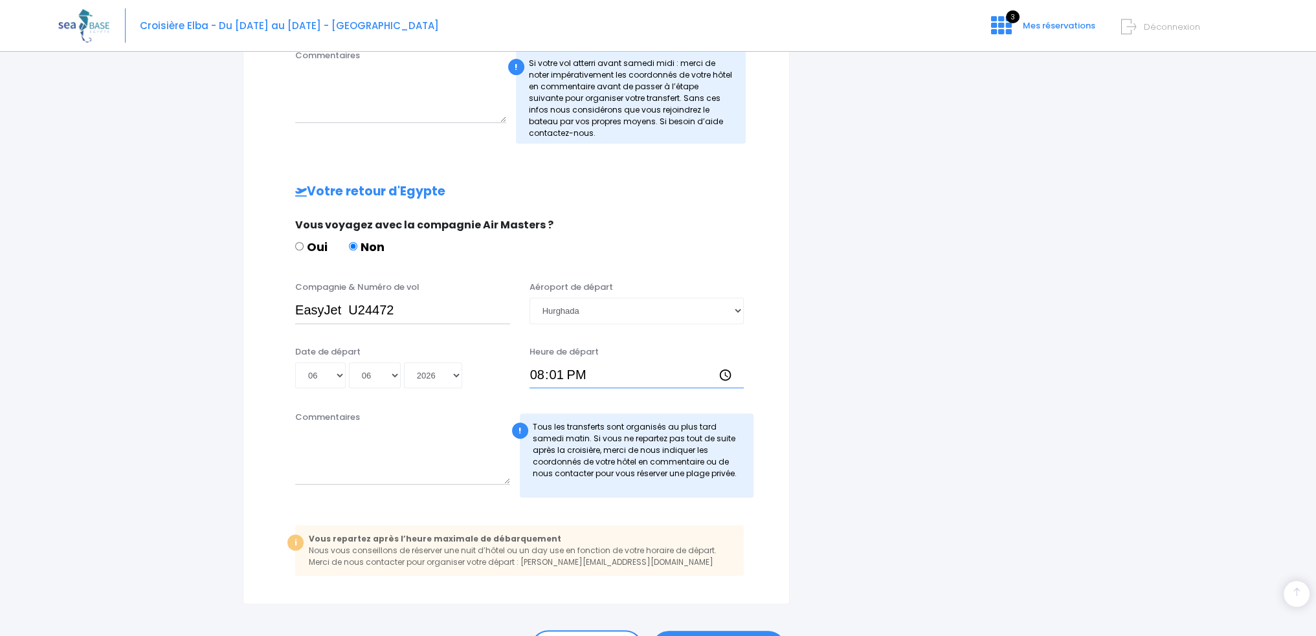
type input "20:15"
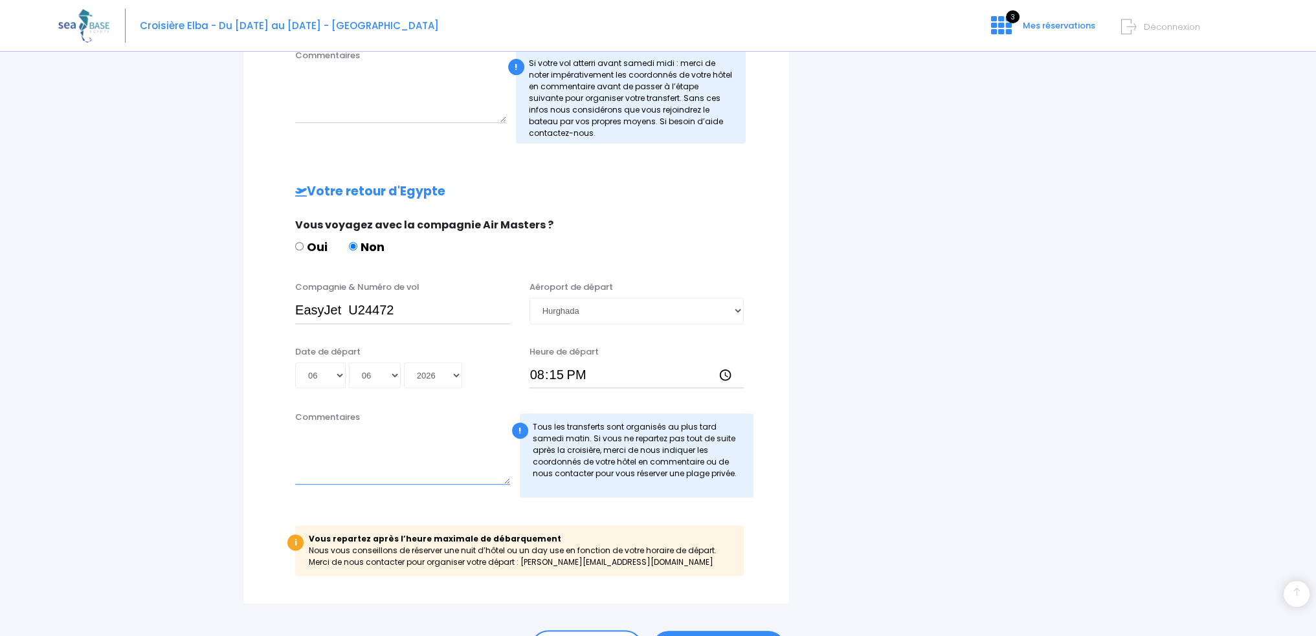
click at [300, 453] on textarea "Commentaires" at bounding box center [402, 456] width 215 height 57
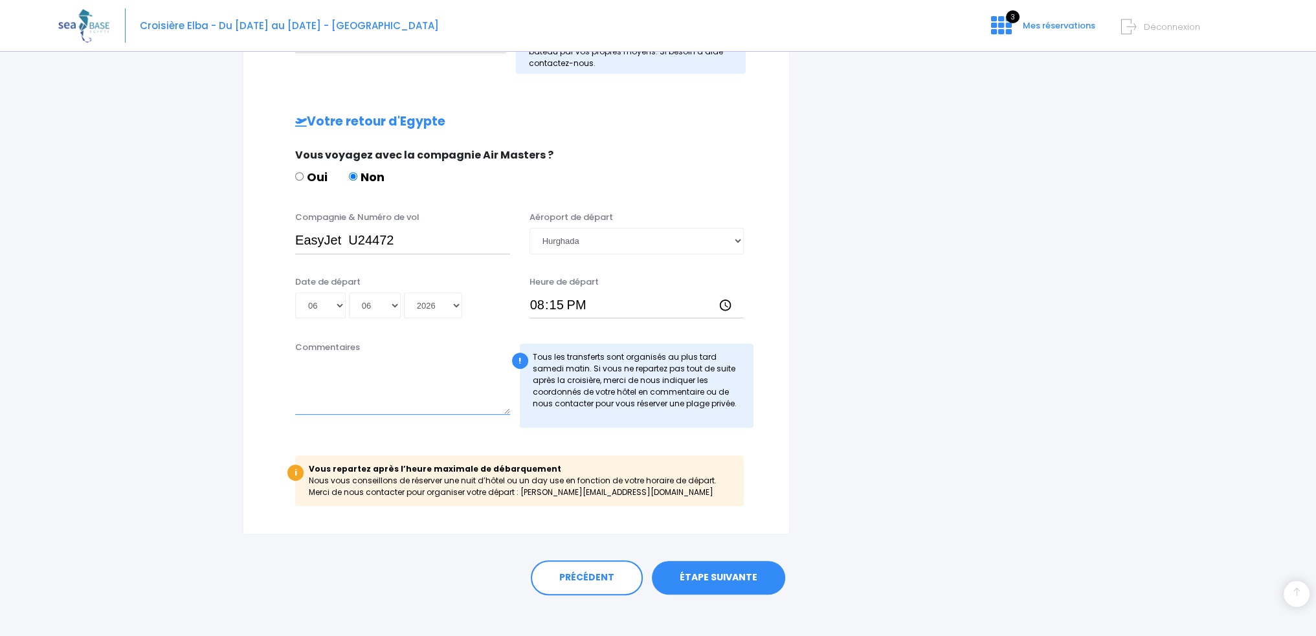
scroll to position [710, 0]
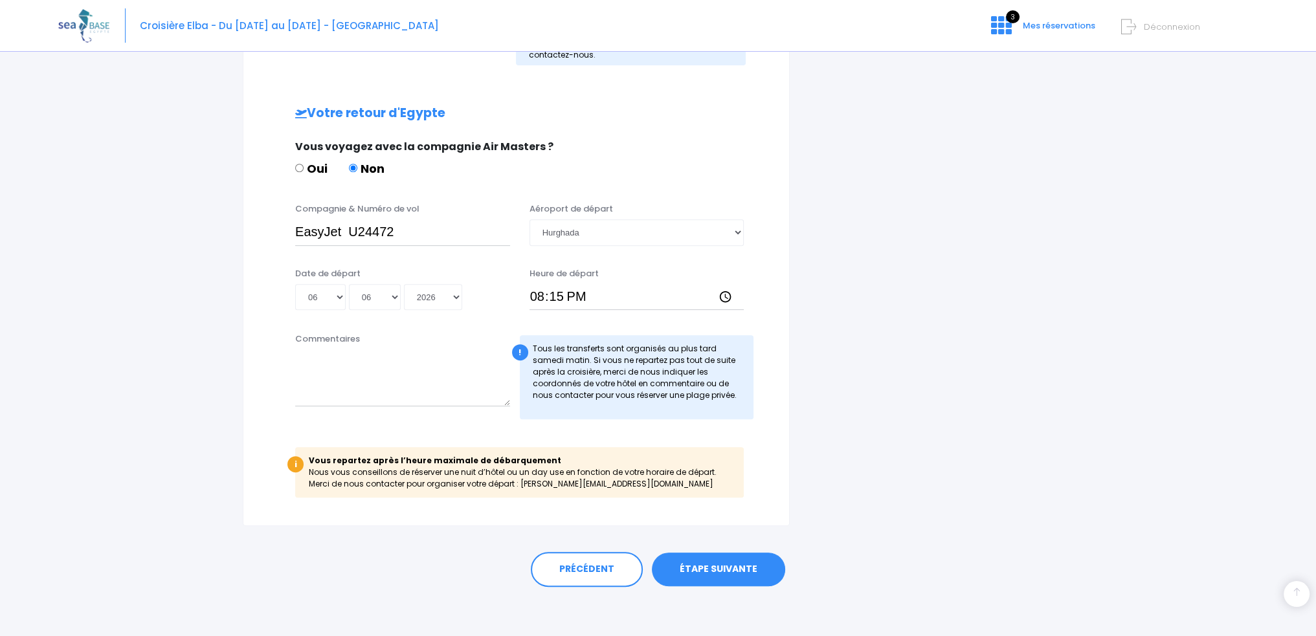
click at [701, 563] on link "ÉTAPE SUIVANTE" at bounding box center [718, 570] width 133 height 34
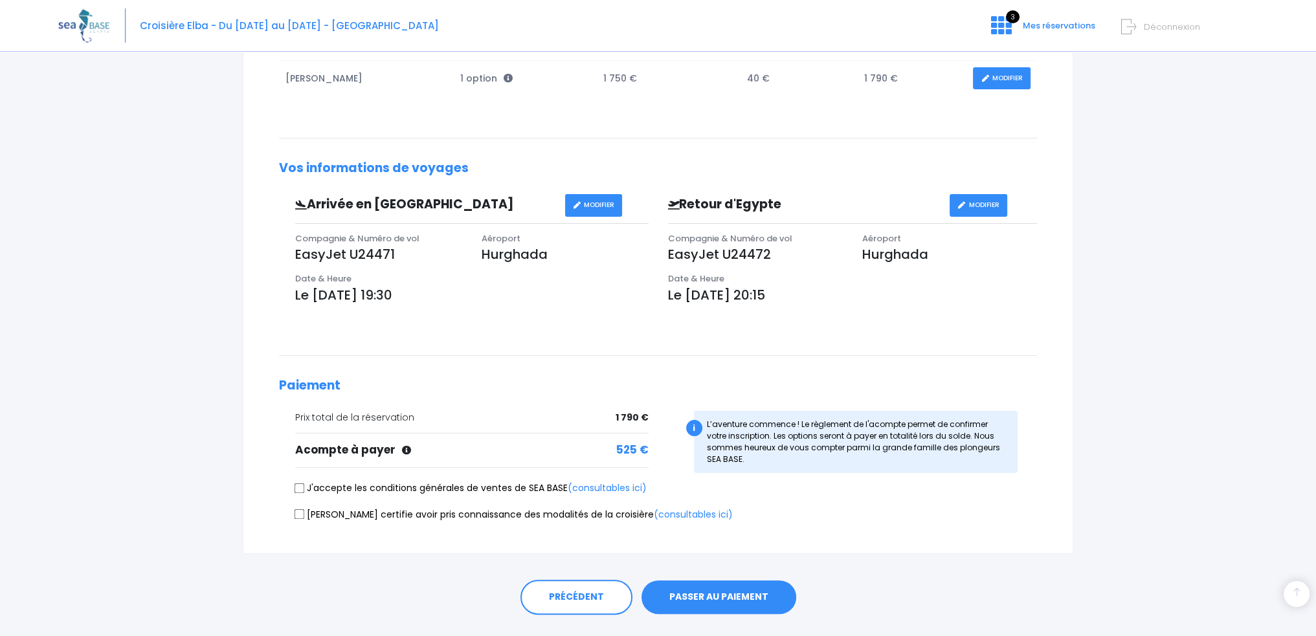
scroll to position [259, 0]
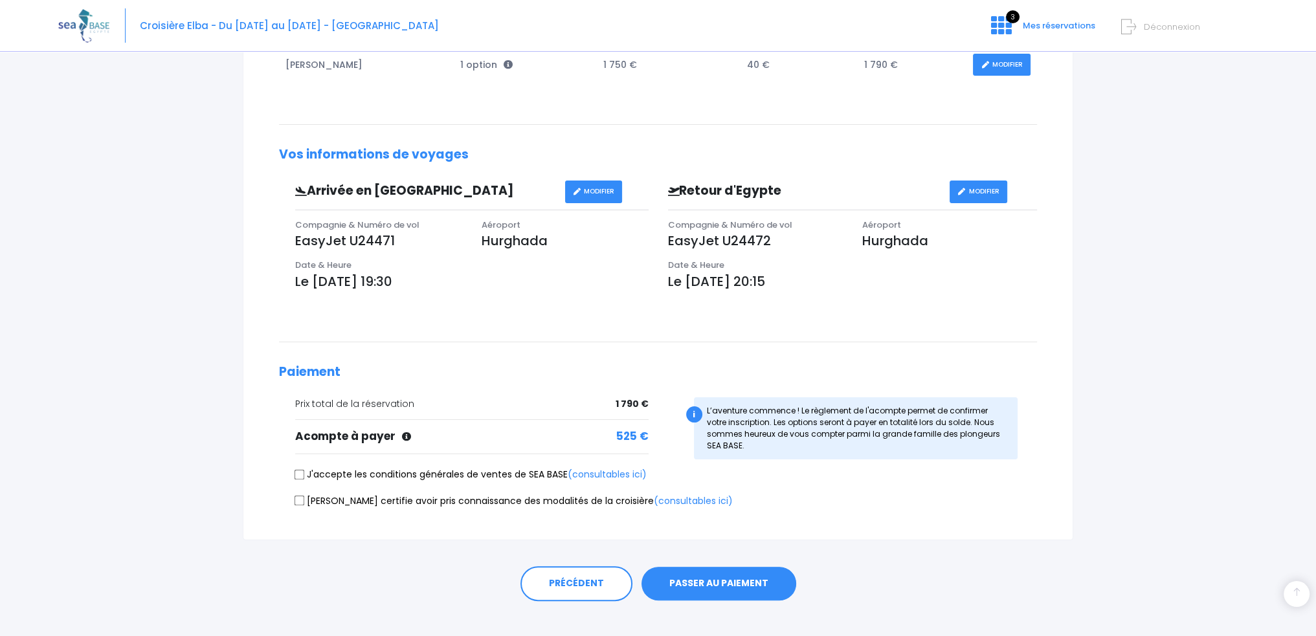
click at [297, 473] on input "J'accepte les conditions générales de ventes de SEA BASE (consultables ici)" at bounding box center [300, 474] width 10 height 10
checkbox input "true"
click at [295, 500] on input "Je certifie avoir pris connaissance des modalités de la croisière (consultables…" at bounding box center [300, 501] width 10 height 10
checkbox input "true"
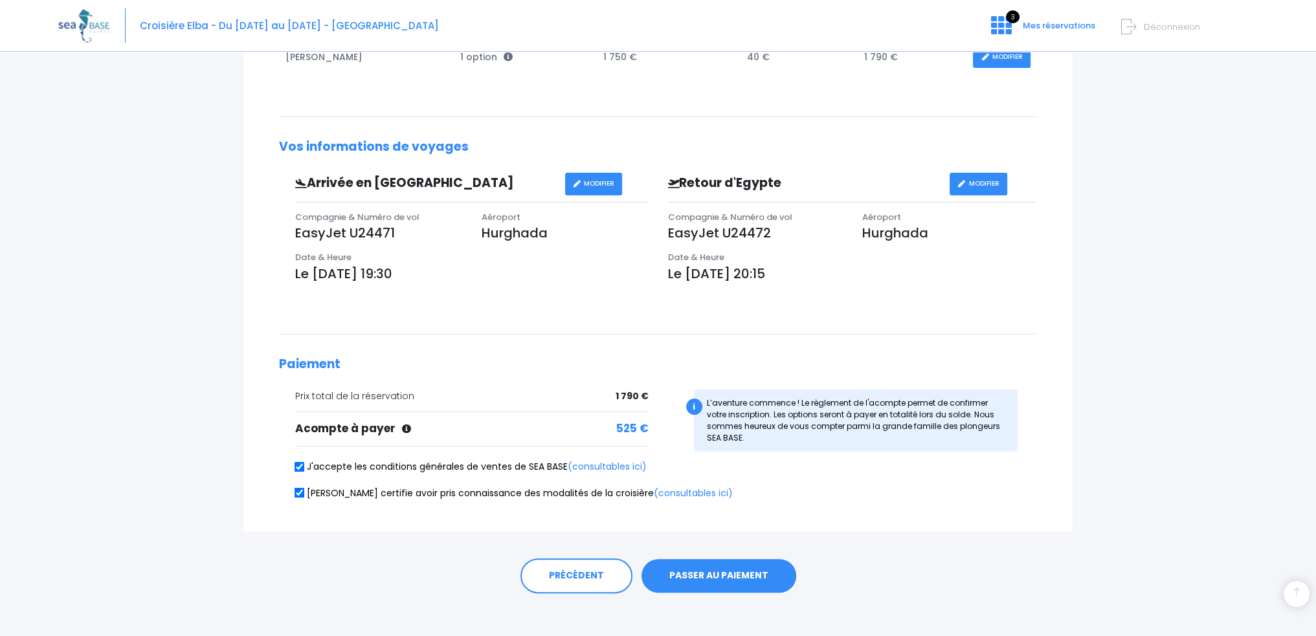
scroll to position [273, 0]
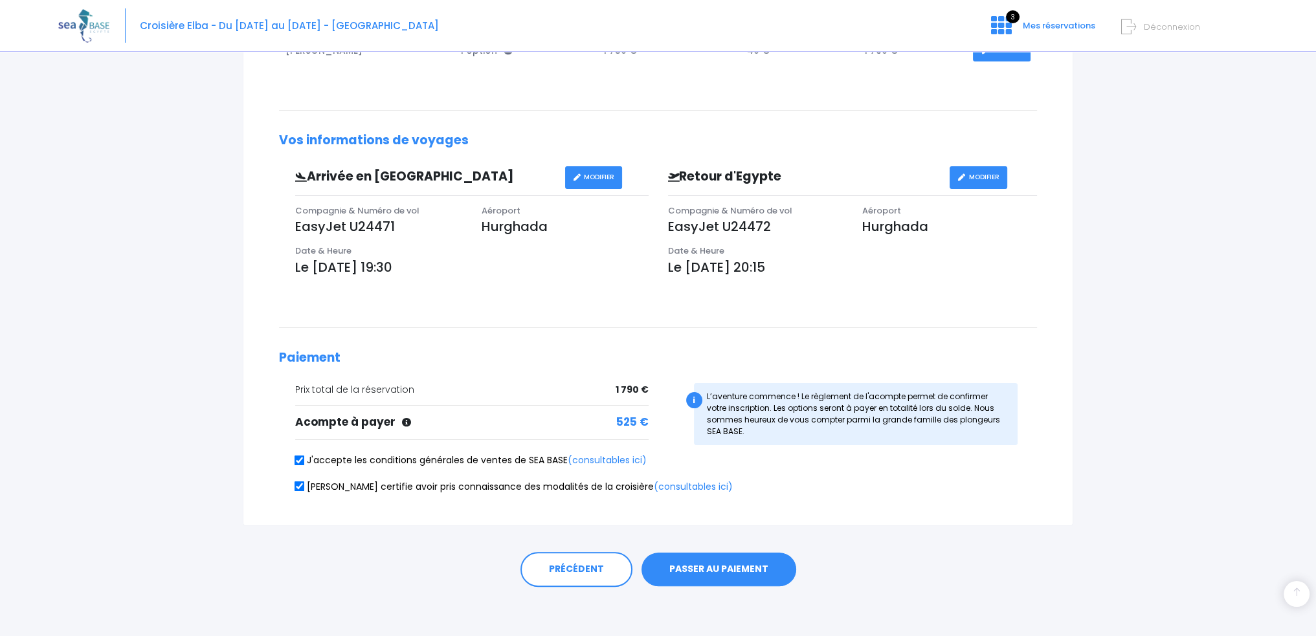
click at [710, 567] on button "PASSER AU PAIEMENT" at bounding box center [719, 570] width 155 height 34
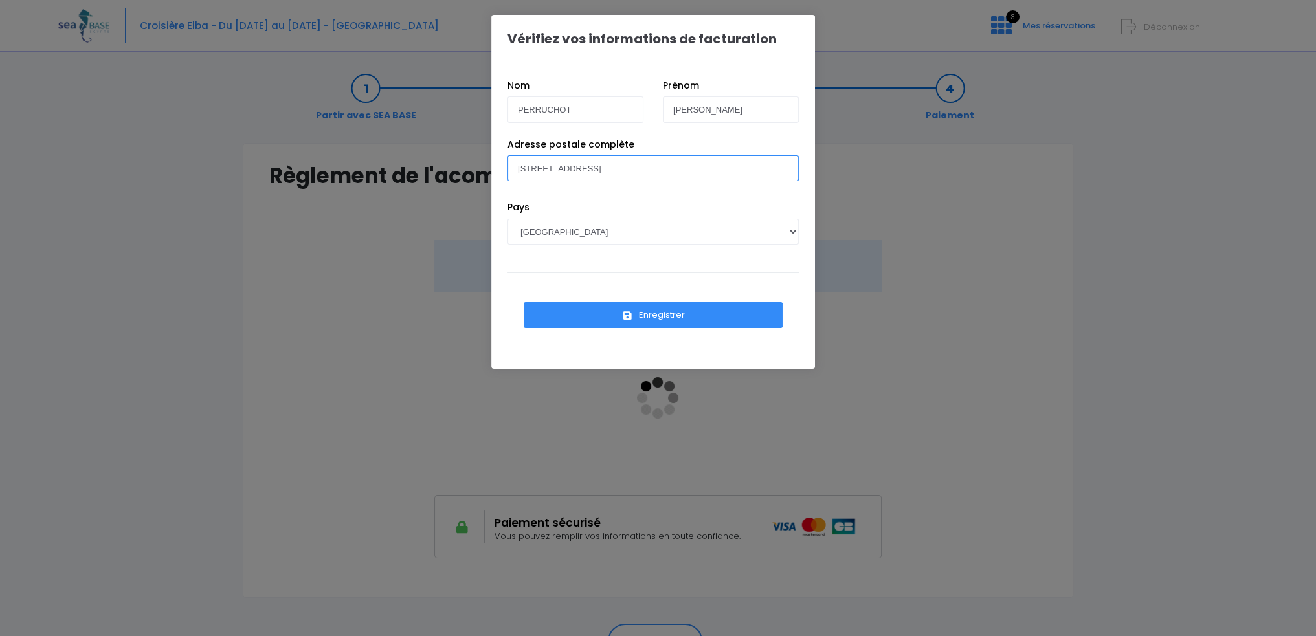
click at [588, 168] on input "[STREET_ADDRESS]" at bounding box center [653, 168] width 291 height 26
type input "[STREET_ADDRESS]"
click at [583, 204] on div "Pays [GEOGRAPHIC_DATA] [GEOGRAPHIC_DATA], [GEOGRAPHIC_DATA] [GEOGRAPHIC_DATA] […" at bounding box center [653, 232] width 311 height 63
click at [657, 314] on button "Enregistrer" at bounding box center [653, 315] width 259 height 26
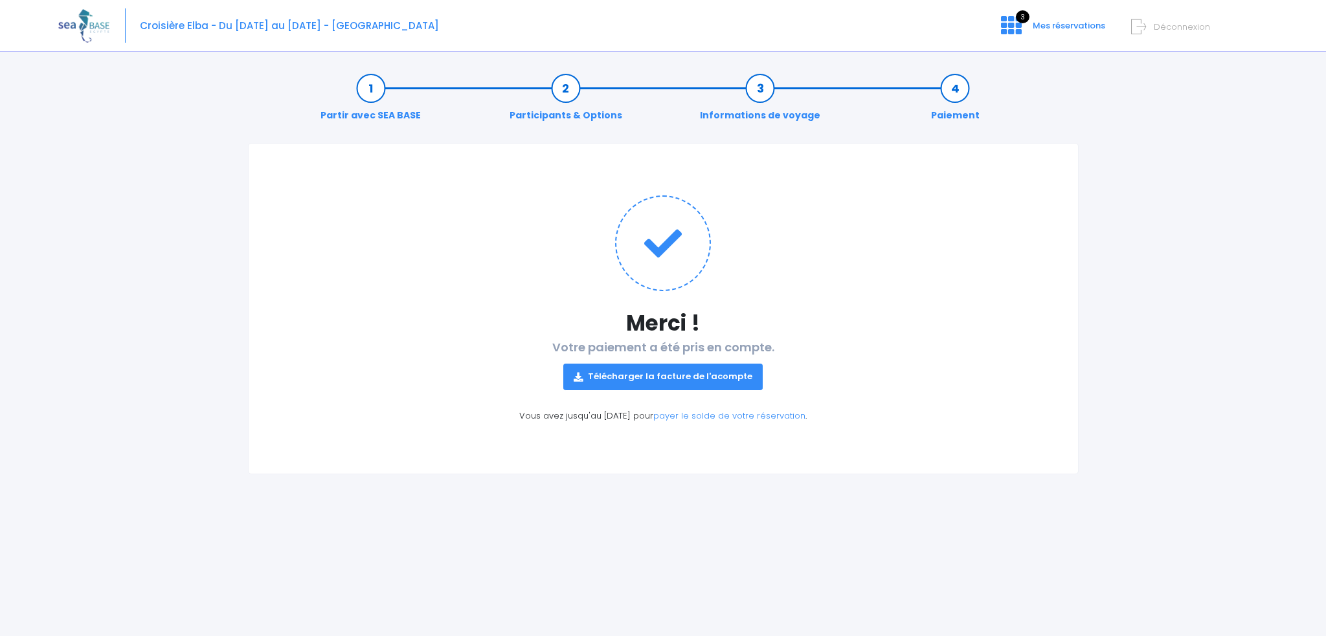
click at [644, 374] on link "Télécharger la facture de l'acompte" at bounding box center [662, 377] width 199 height 26
